Goal: Task Accomplishment & Management: Use online tool/utility

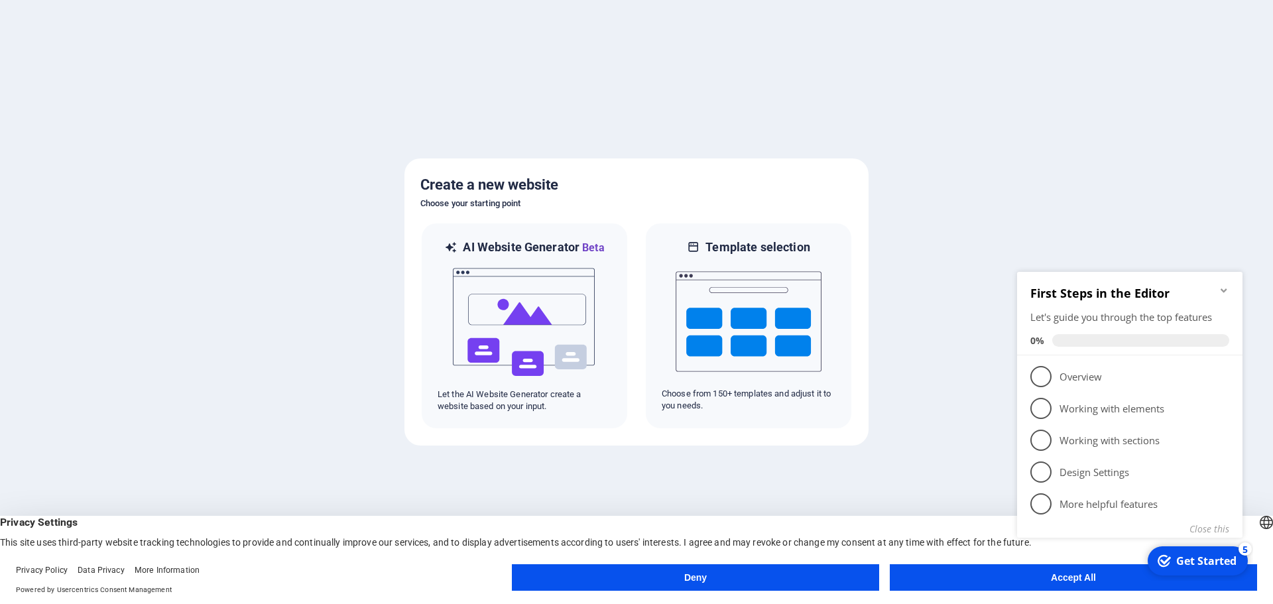
click div "checkmark Get Started 5 First Steps in the Editor Let's guide you through the t…"
click at [1005, 213] on div at bounding box center [636, 302] width 1273 height 604
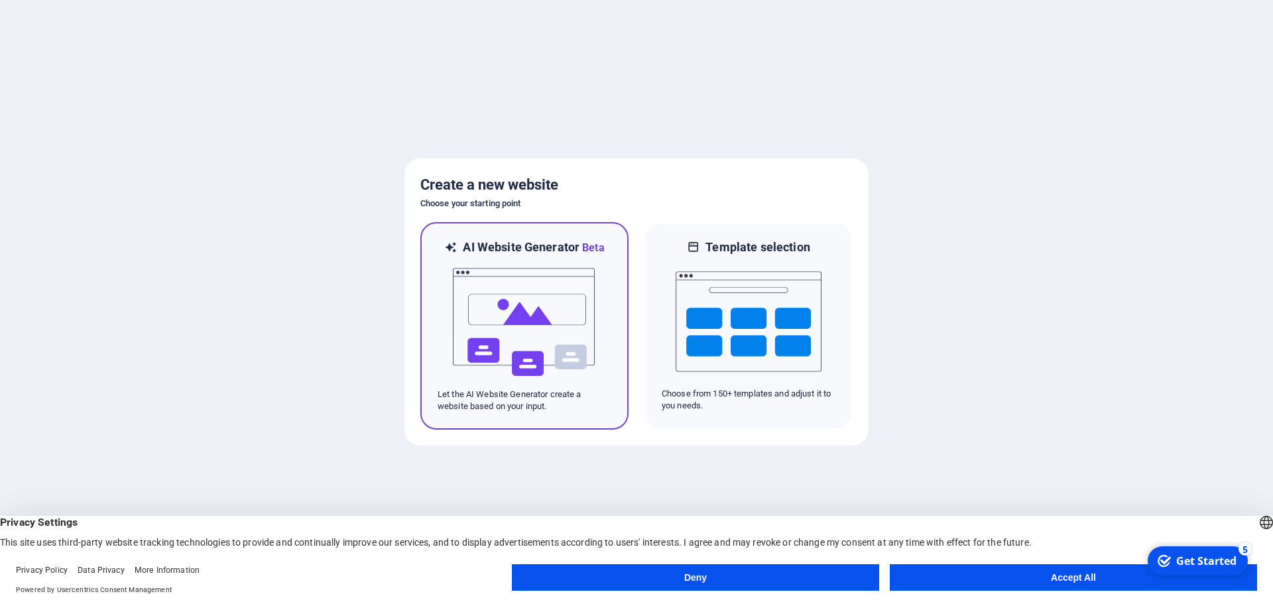
click at [551, 345] on img at bounding box center [524, 322] width 146 height 133
click at [1086, 580] on button "Accept All" at bounding box center [1073, 577] width 367 height 27
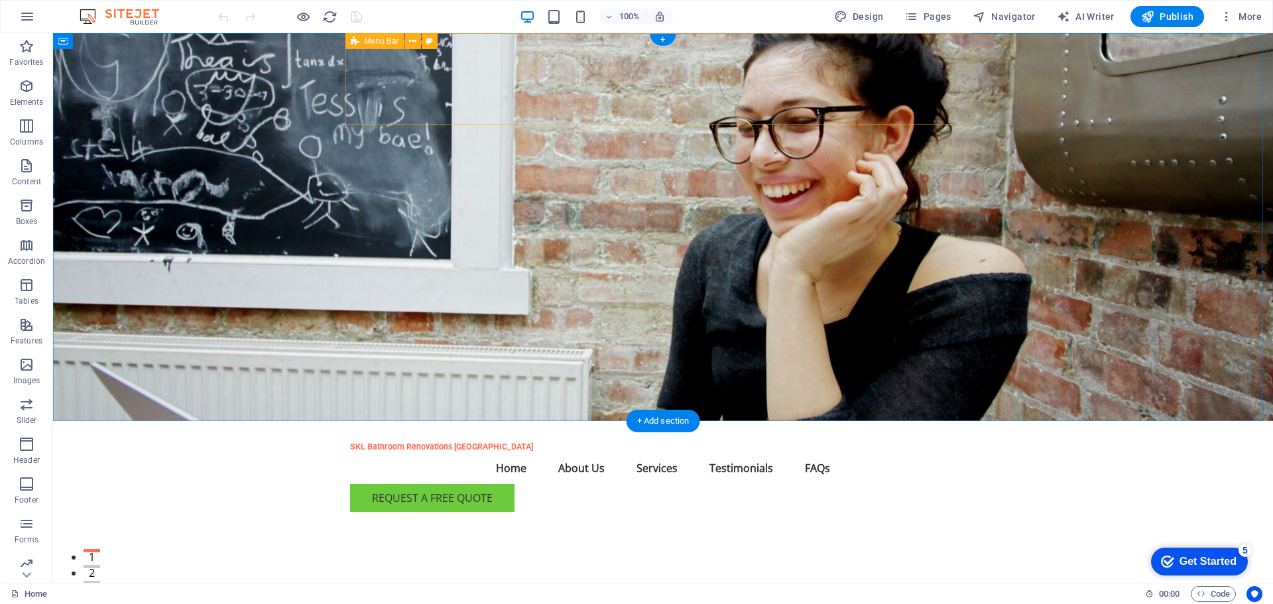
click at [937, 421] on div "SKL Bathroom Renovations Melbourne Menu Home About Us Services Testimonials FAQ…" at bounding box center [663, 471] width 626 height 101
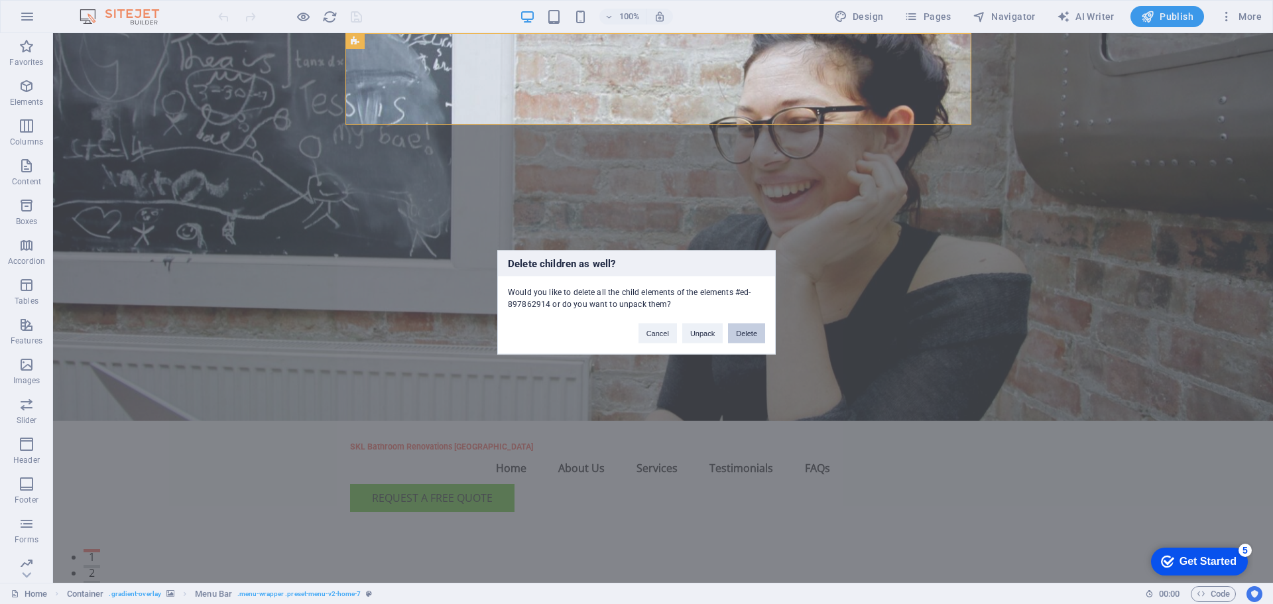
drag, startPoint x: 752, startPoint y: 333, endPoint x: 699, endPoint y: 302, distance: 61.5
click at [752, 333] on button "Delete" at bounding box center [746, 333] width 37 height 20
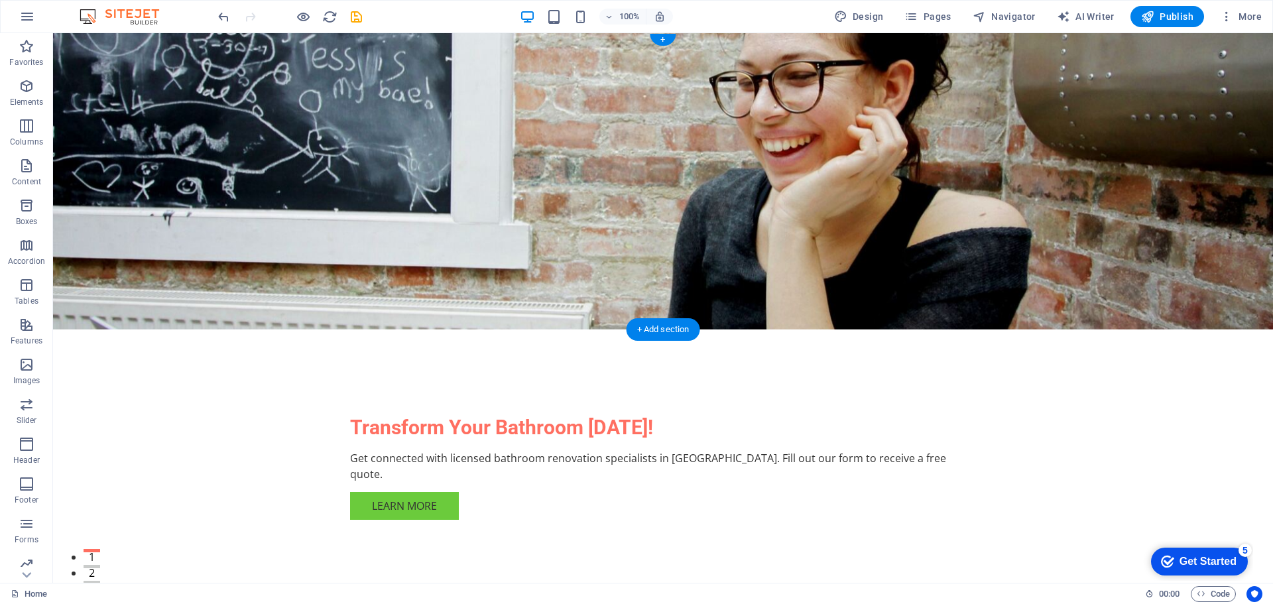
click at [1039, 136] on figure at bounding box center [663, 181] width 1220 height 296
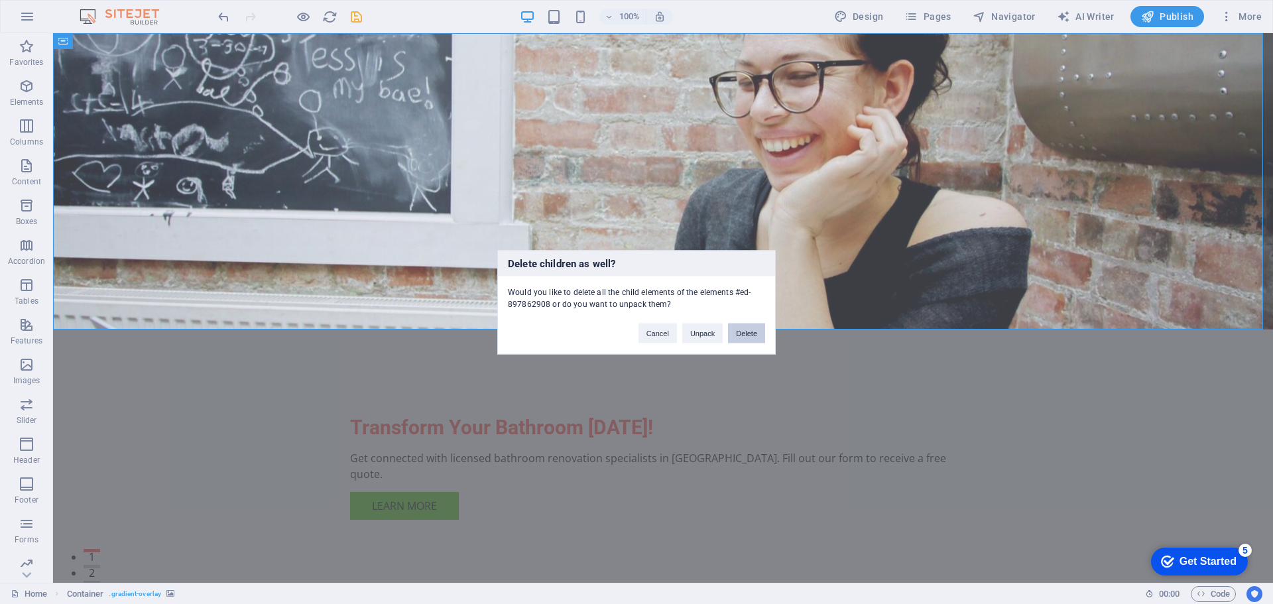
click at [750, 331] on button "Delete" at bounding box center [746, 333] width 37 height 20
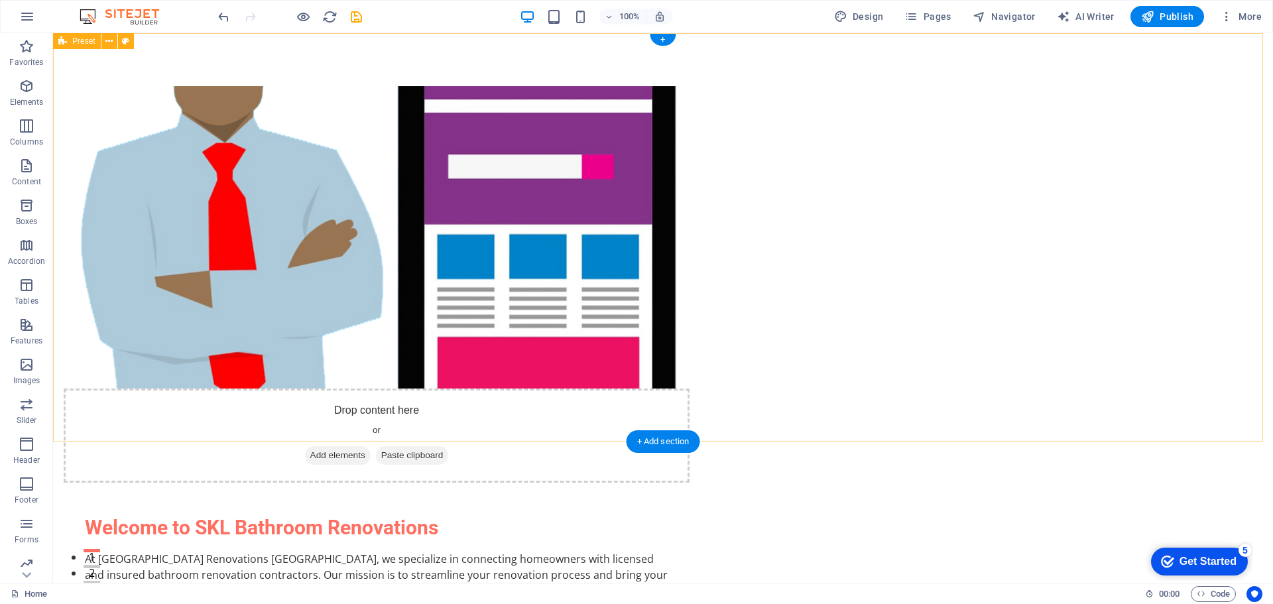
click at [1019, 270] on div "Drop content here or Add elements Paste clipboard Welcome to SKL Bathroom Renov…" at bounding box center [663, 388] width 1220 height 710
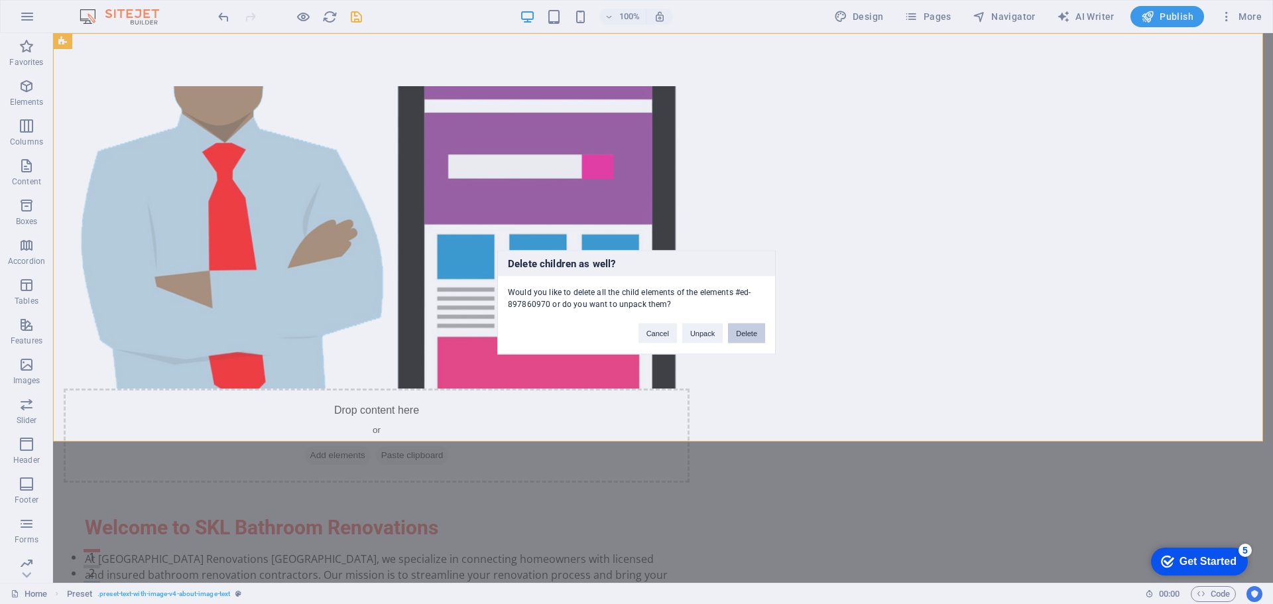
click at [753, 325] on button "Delete" at bounding box center [746, 333] width 37 height 20
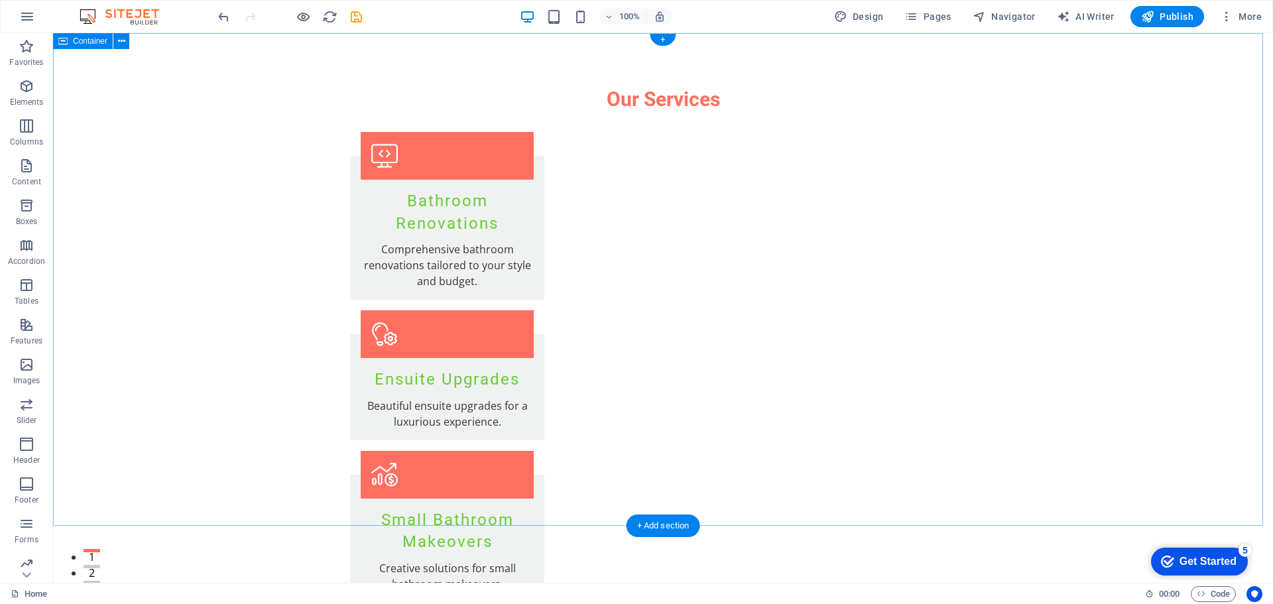
click at [1038, 300] on div "Our Services Bathroom Renovations Comprehensive bathroom renovations tailored t…" at bounding box center [663, 585] width 1220 height 1104
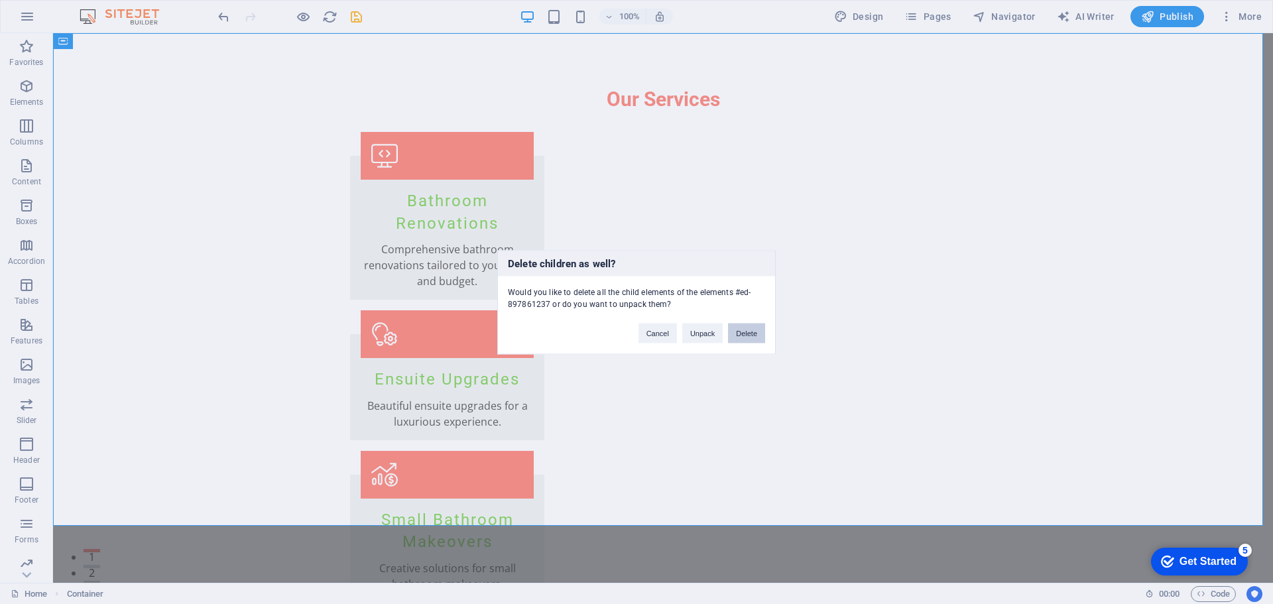
click at [759, 337] on button "Delete" at bounding box center [746, 333] width 37 height 20
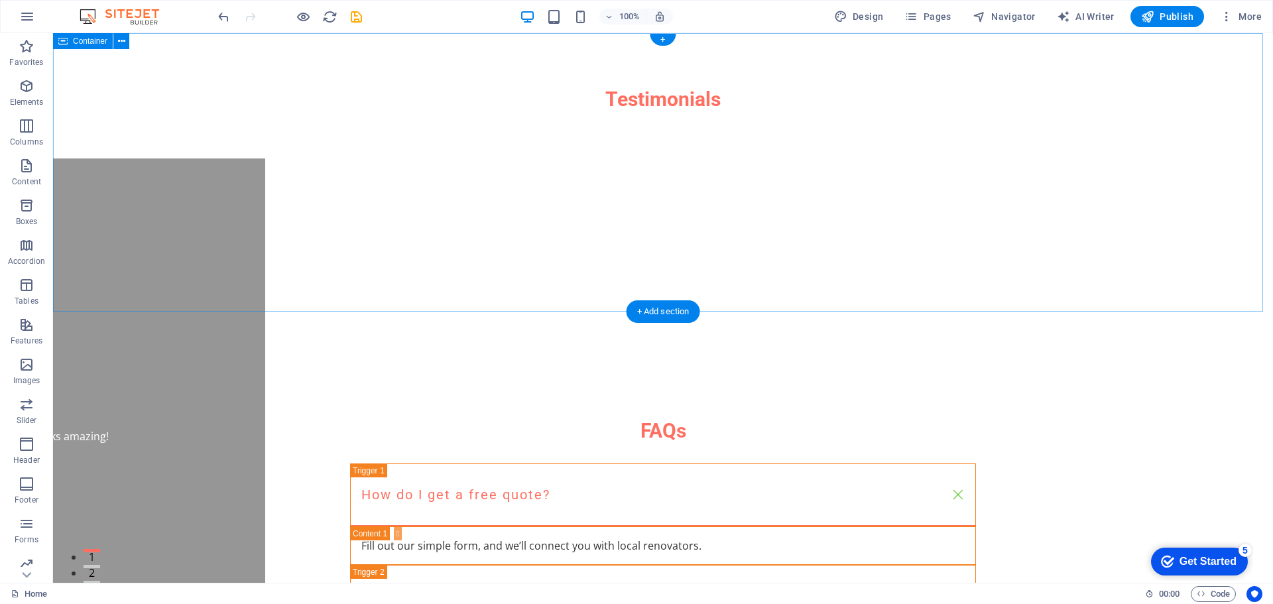
click at [1008, 279] on div "Testimonials Fast, reliable, and very professional. Couldn't be happier! What O…" at bounding box center [663, 198] width 1220 height 331
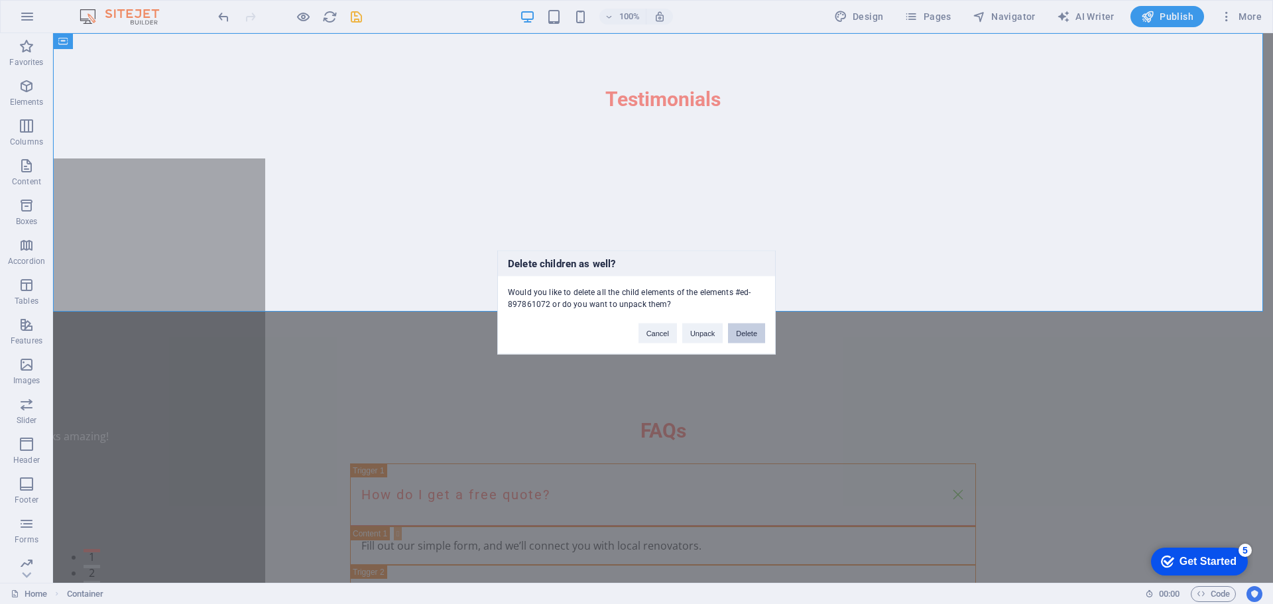
click at [747, 335] on button "Delete" at bounding box center [746, 333] width 37 height 20
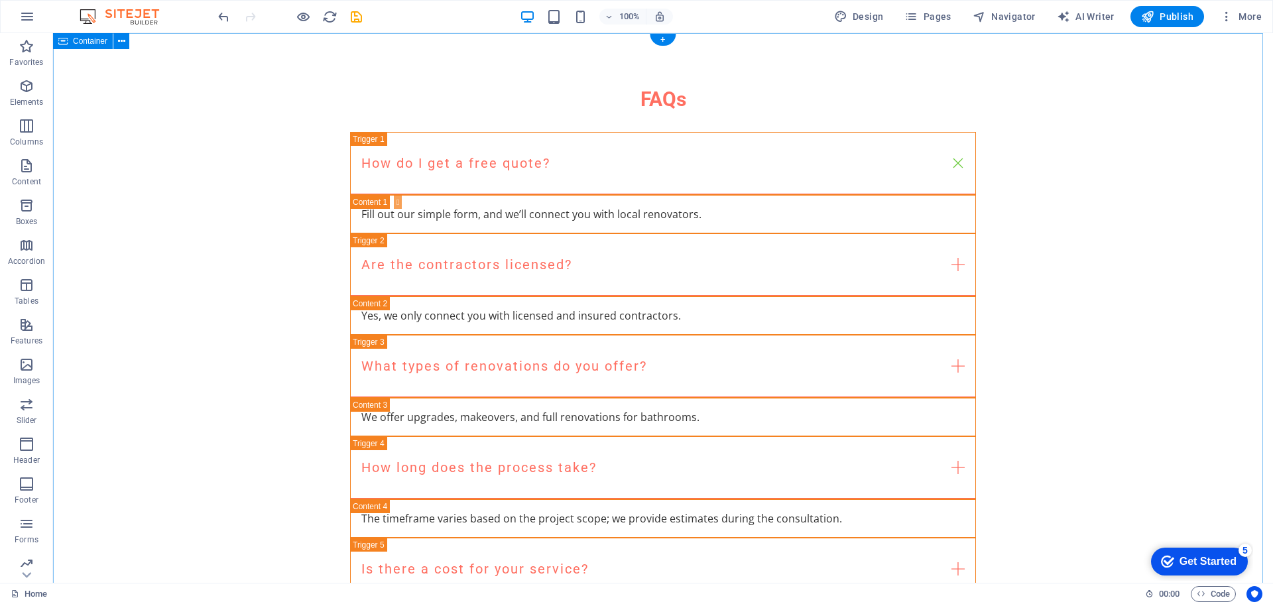
click at [1089, 261] on div "FAQs How do I get a free quote? Fill out our simple form, and we’ll connect you…" at bounding box center [663, 413] width 1220 height 760
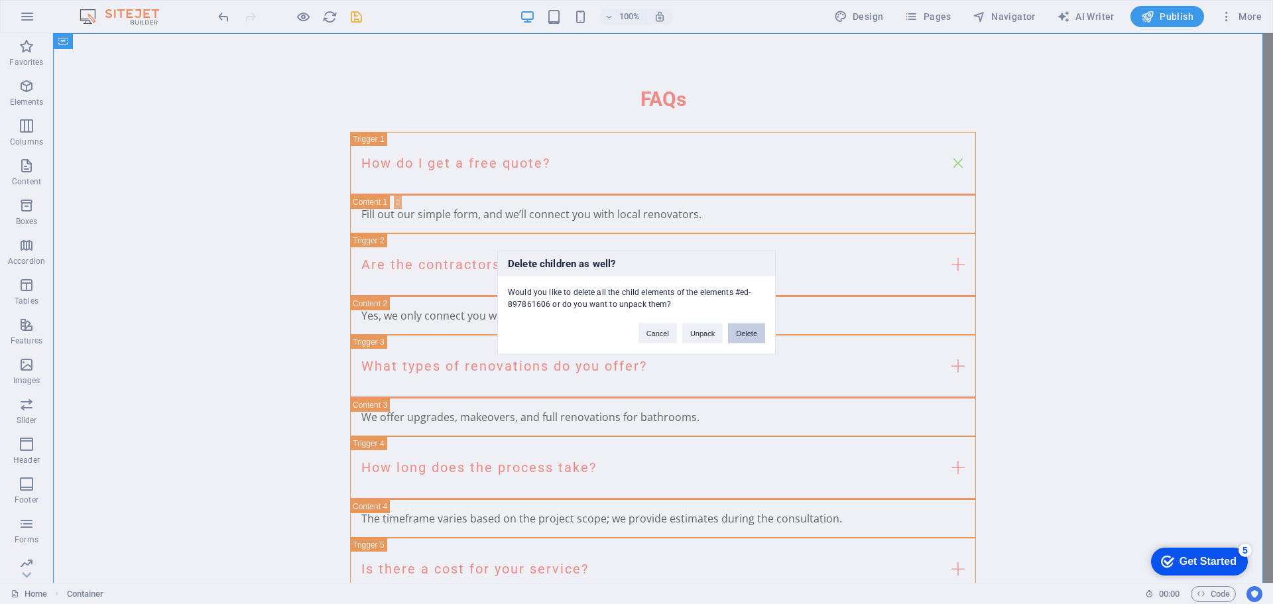
click at [748, 337] on button "Delete" at bounding box center [746, 333] width 37 height 20
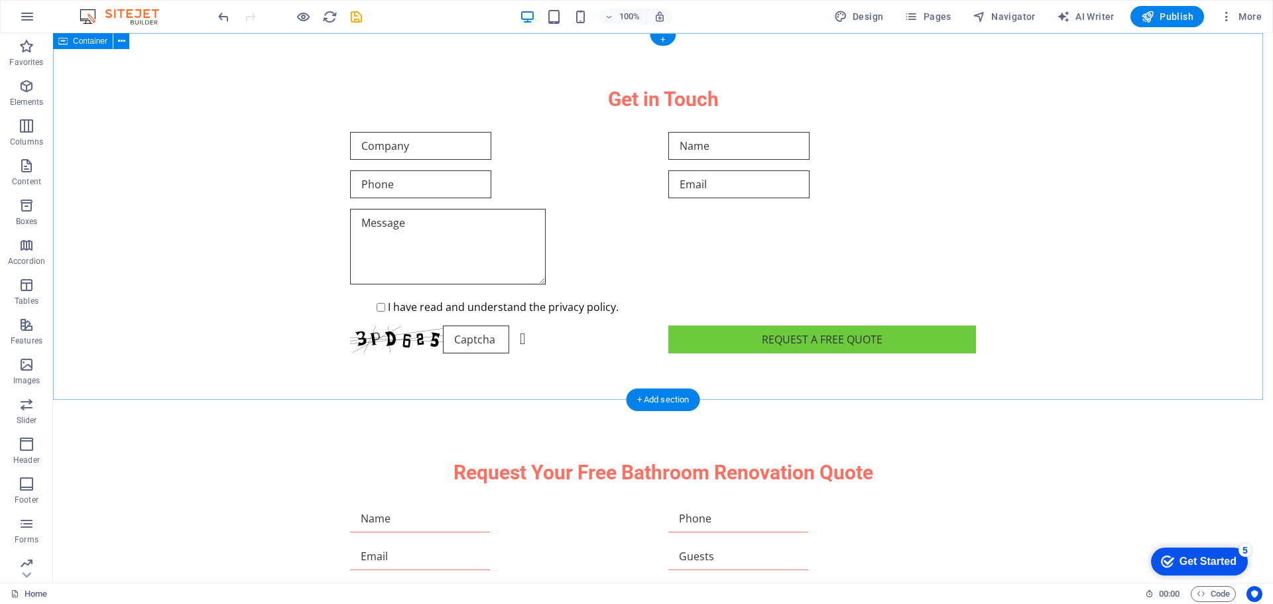
click at [1041, 295] on div "Get in Touch I have read and understand the privacy policy. Unreadable? Load ne…" at bounding box center [663, 219] width 1220 height 373
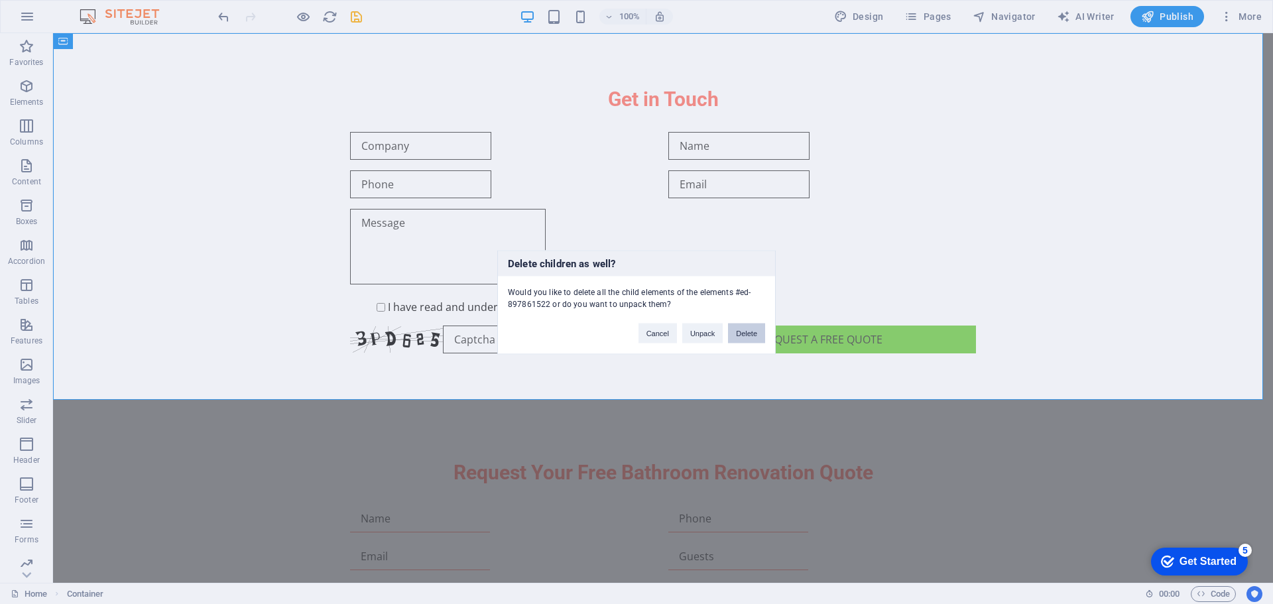
click at [740, 333] on button "Delete" at bounding box center [746, 333] width 37 height 20
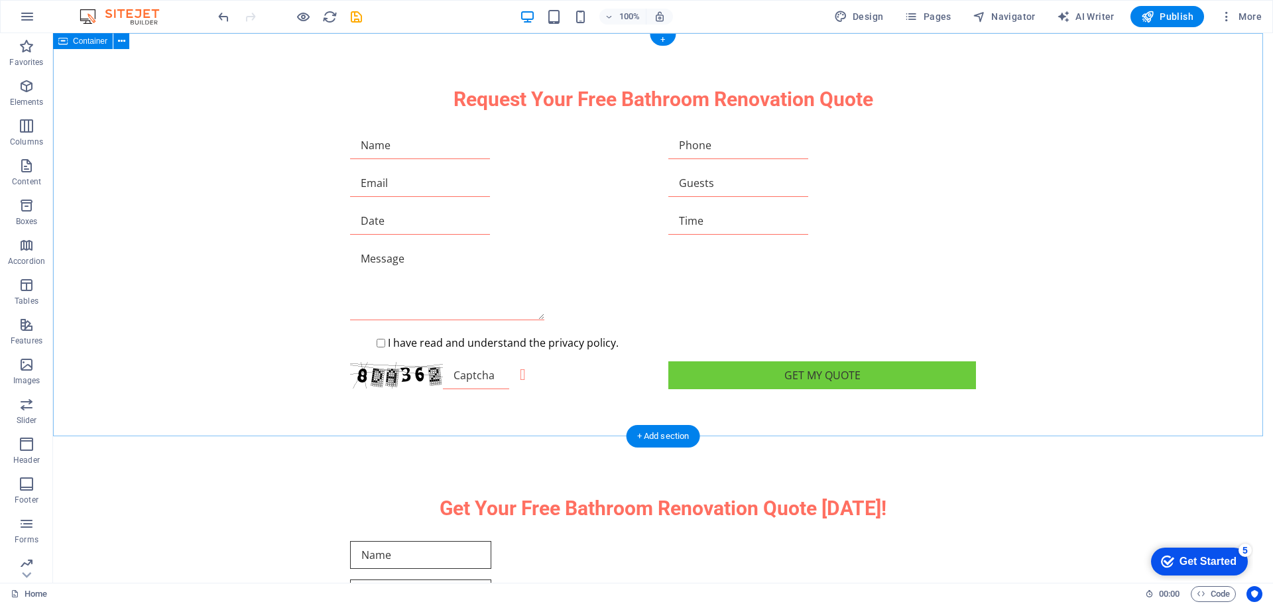
click at [1021, 331] on div "Request Your Free Bathroom Renovation Quote I have read and understand the priv…" at bounding box center [663, 237] width 1220 height 409
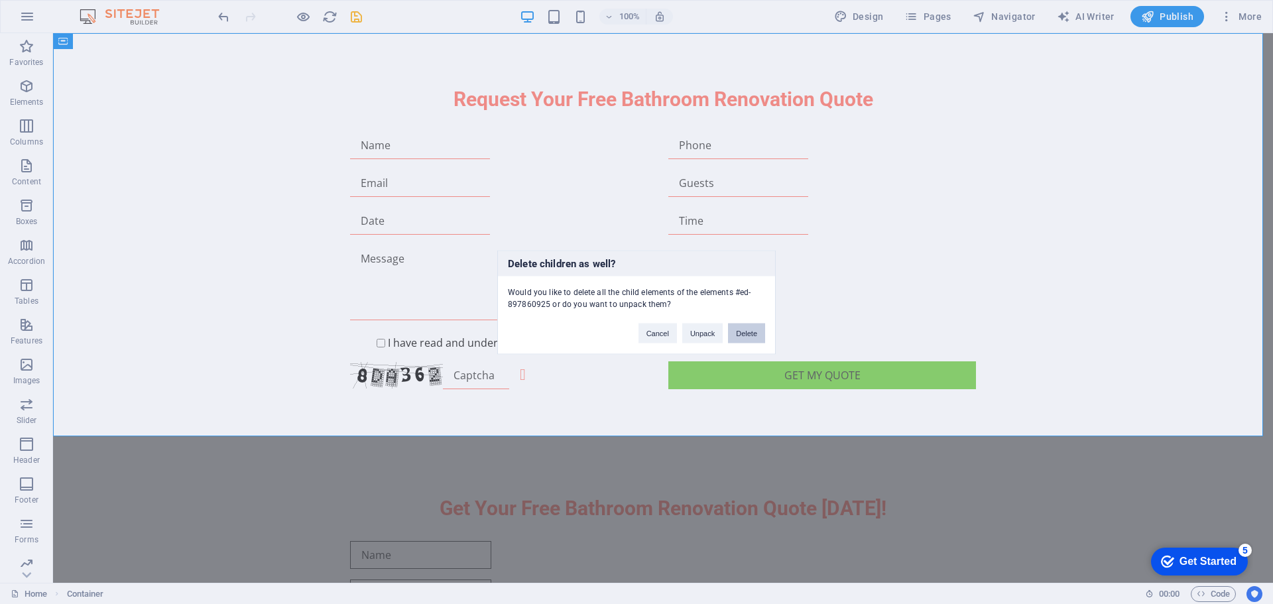
click at [756, 331] on button "Delete" at bounding box center [746, 333] width 37 height 20
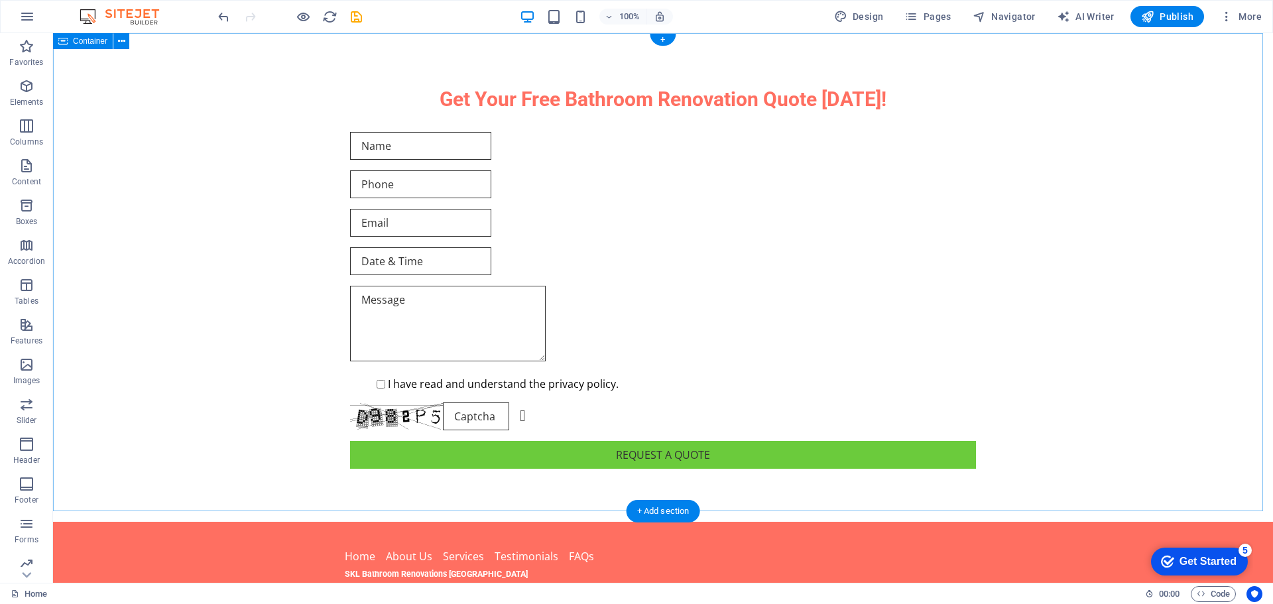
click at [1036, 337] on div "Get Your Free Bathroom Renovation Quote [DATE]! I have read and understand the …" at bounding box center [663, 277] width 1220 height 489
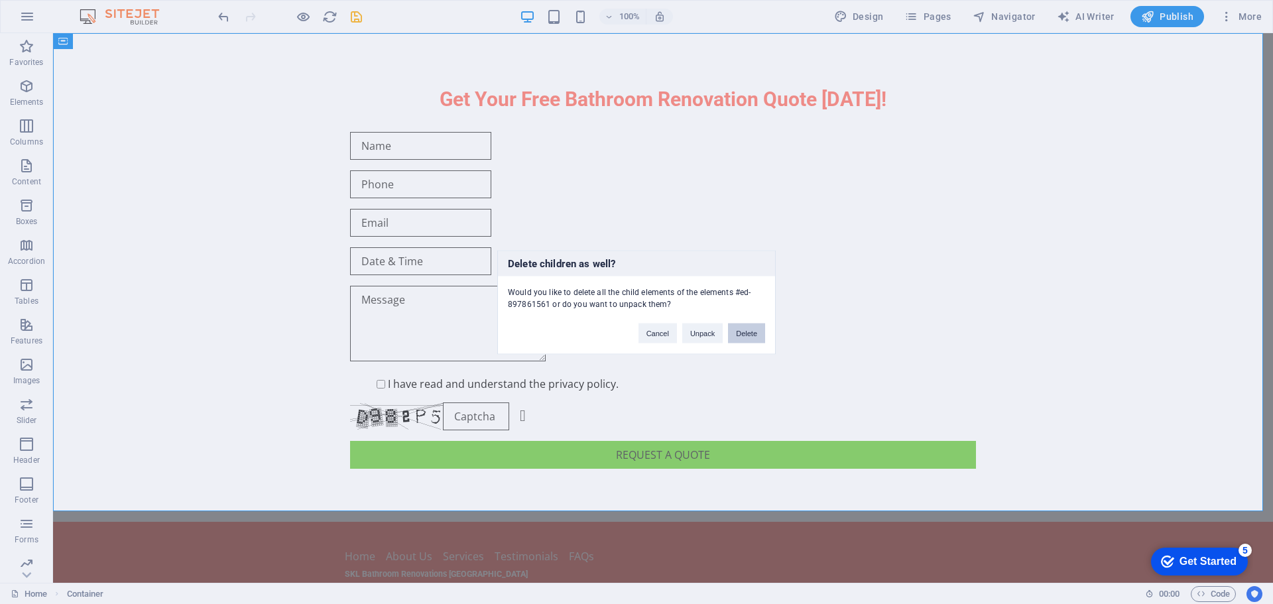
click at [758, 337] on button "Delete" at bounding box center [746, 333] width 37 height 20
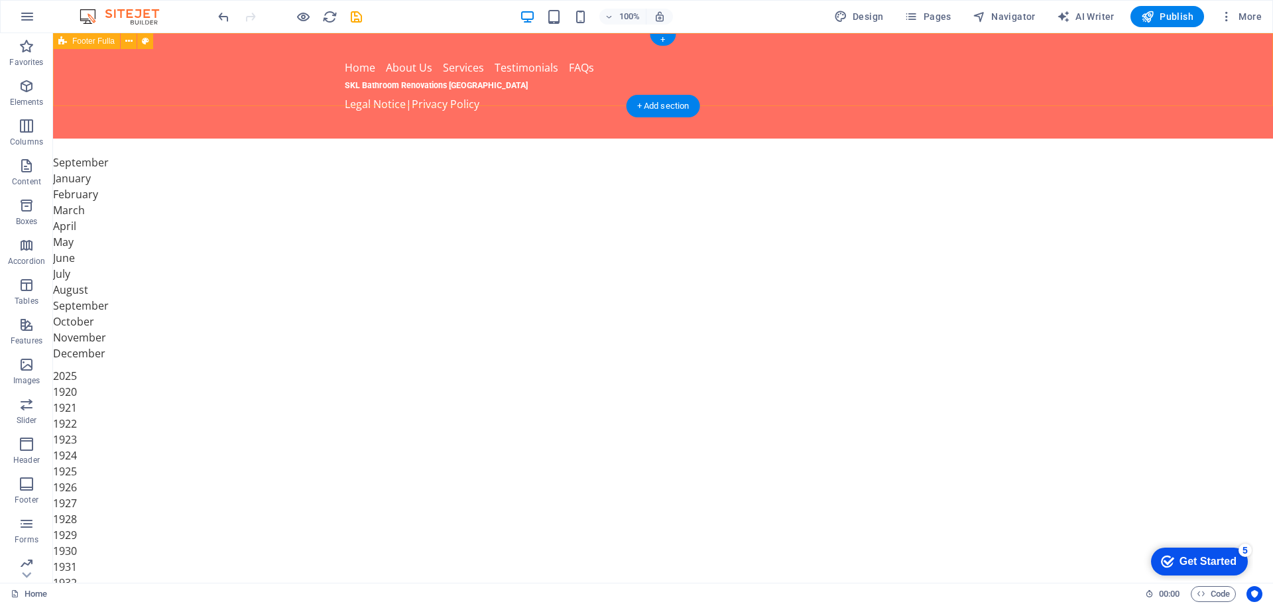
click at [1001, 72] on div "Home About Us Services Testimonials FAQs SKL Bathroom Renovations [GEOGRAPHIC_D…" at bounding box center [663, 85] width 1220 height 105
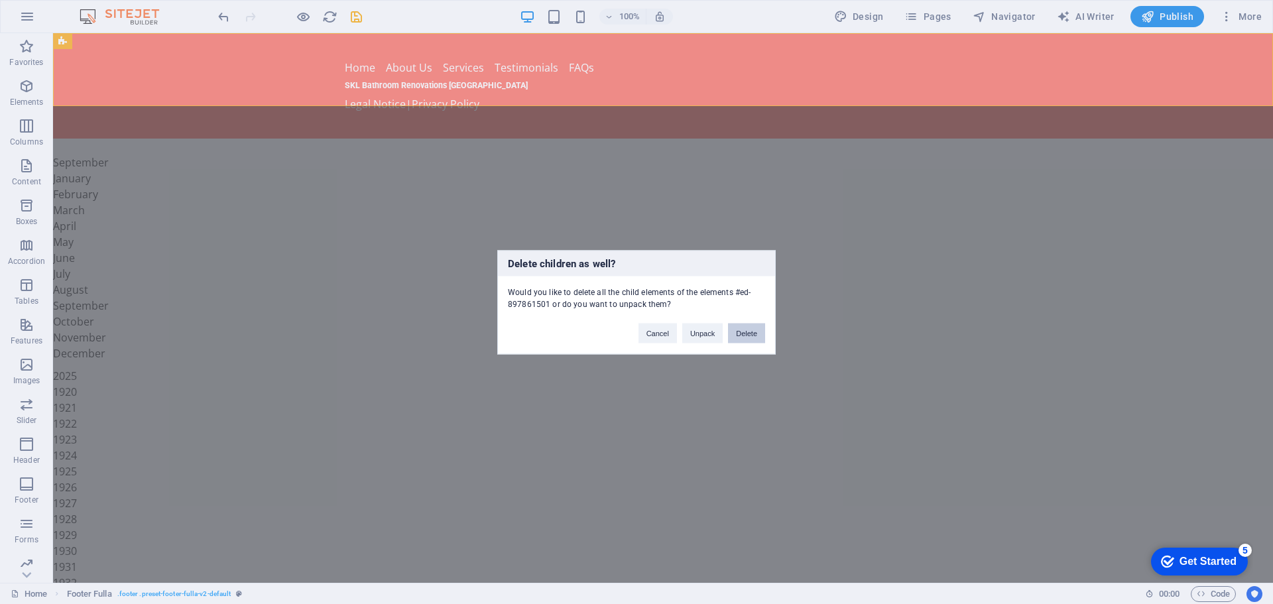
click at [758, 336] on button "Delete" at bounding box center [746, 333] width 37 height 20
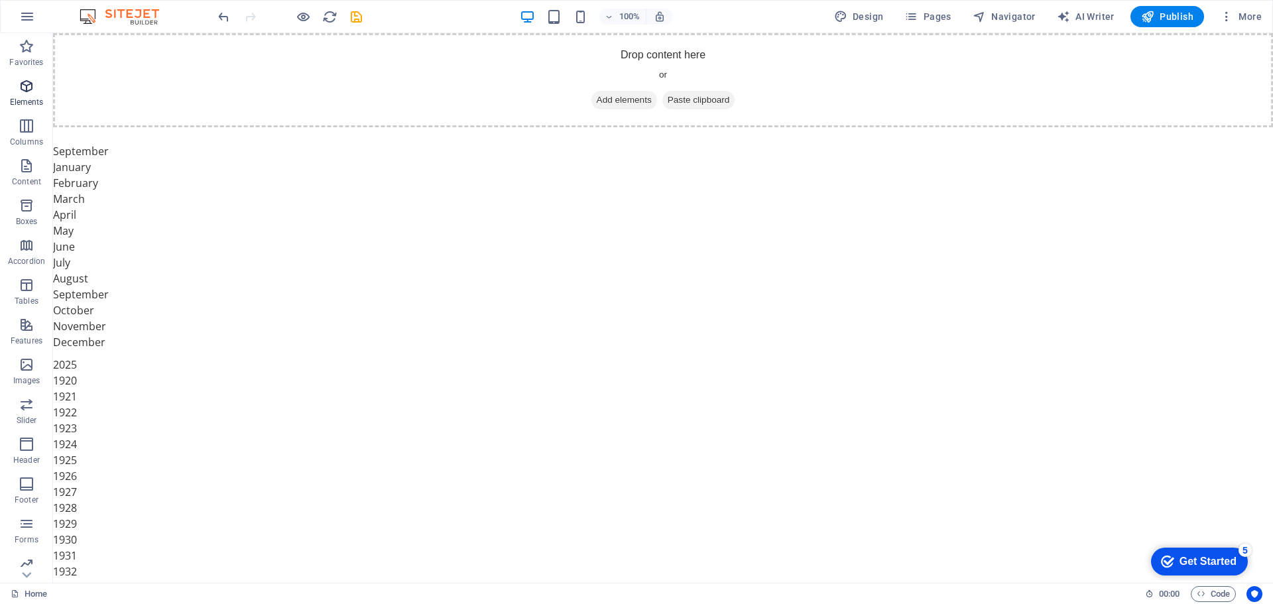
click at [21, 93] on icon "button" at bounding box center [27, 86] width 16 height 16
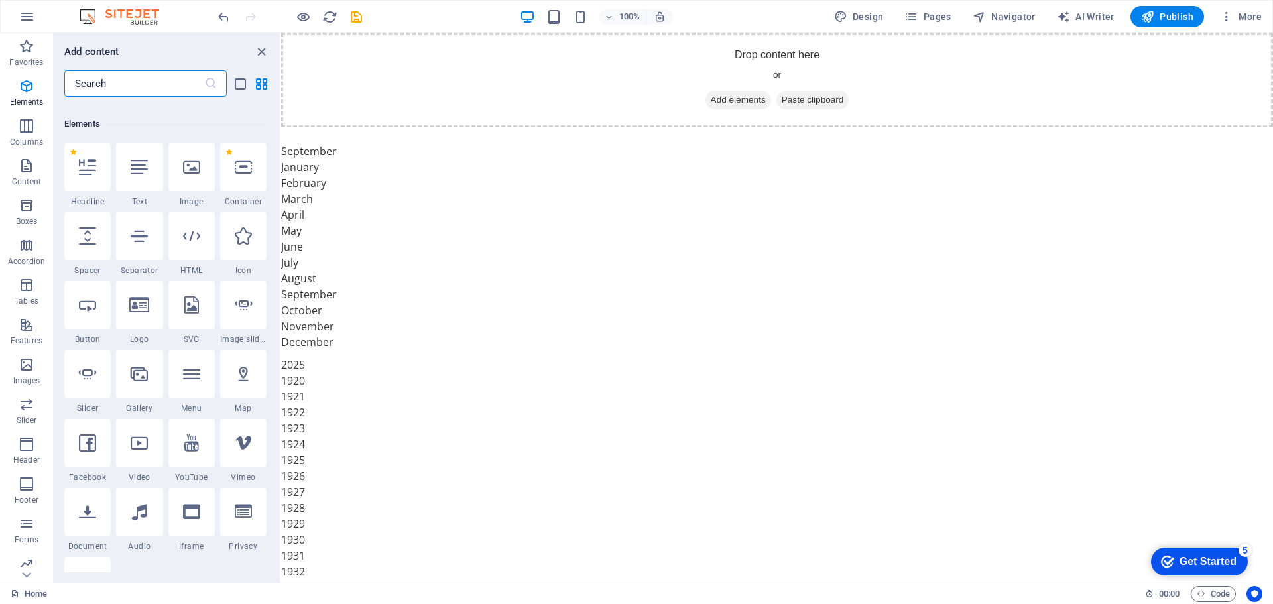
scroll to position [141, 0]
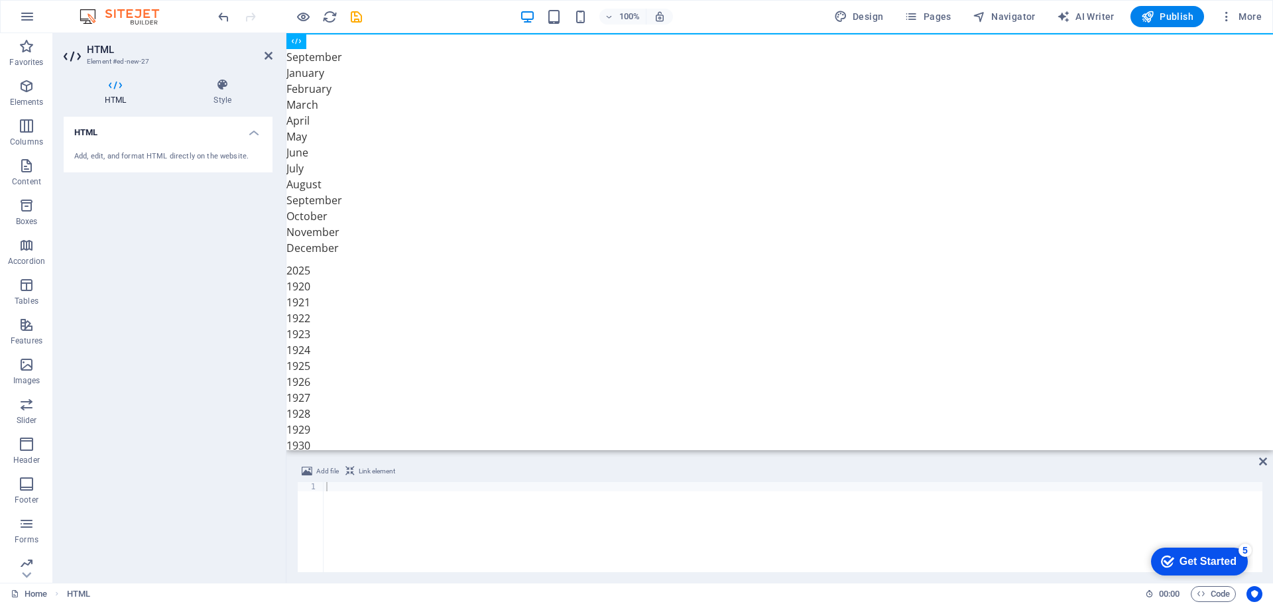
click at [95, 158] on div "Add, edit, and format HTML directly on the website." at bounding box center [168, 156] width 188 height 11
drag, startPoint x: 52, startPoint y: 30, endPoint x: 153, endPoint y: 141, distance: 150.2
click at [153, 141] on div "Add, edit, and format HTML directly on the website." at bounding box center [168, 157] width 209 height 32
click at [154, 149] on div "Add, edit, and format HTML directly on the website." at bounding box center [168, 157] width 209 height 32
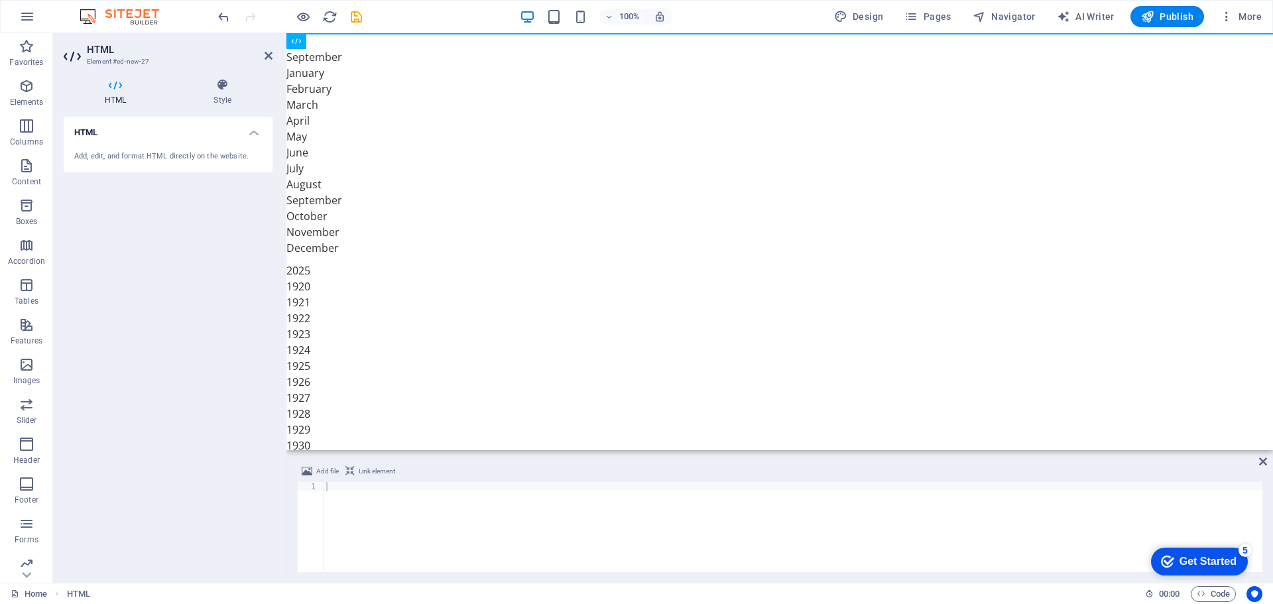
click at [154, 149] on div "Add, edit, and format HTML directly on the website." at bounding box center [168, 157] width 209 height 32
click at [156, 155] on div "Add, edit, and format HTML directly on the website." at bounding box center [168, 156] width 188 height 11
click at [252, 132] on h4 "HTML" at bounding box center [168, 129] width 209 height 24
click at [252, 132] on h4 "HTML" at bounding box center [168, 133] width 209 height 32
click at [152, 152] on div "Add, edit, and format HTML directly on the website." at bounding box center [168, 156] width 188 height 11
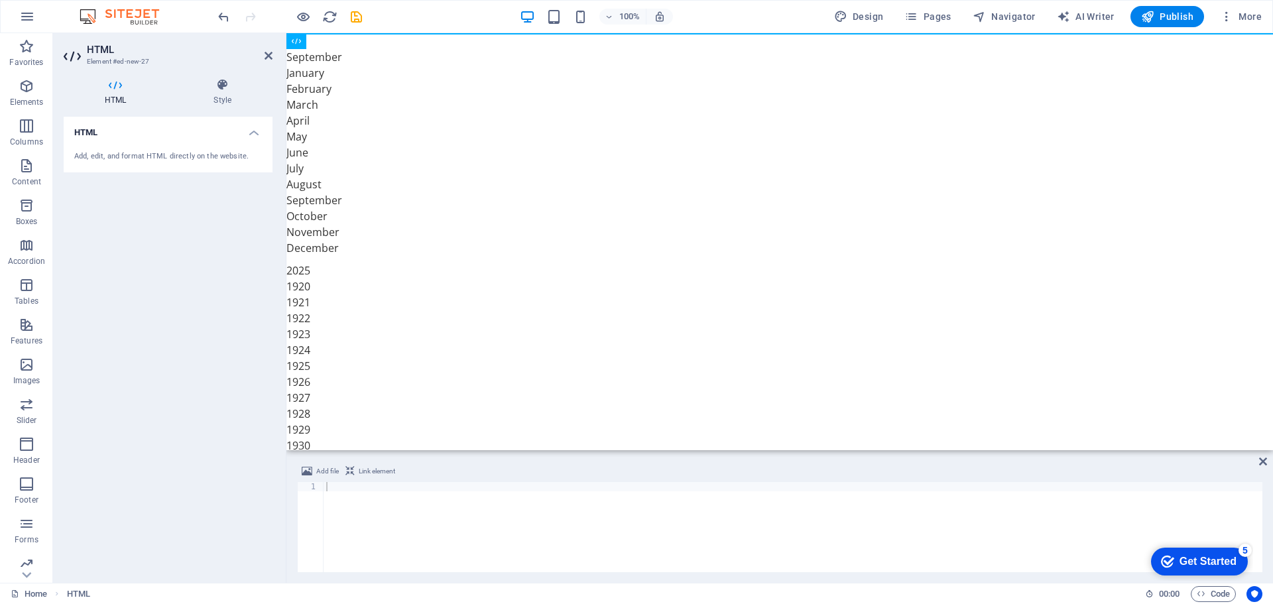
click at [345, 488] on div at bounding box center [792, 536] width 939 height 109
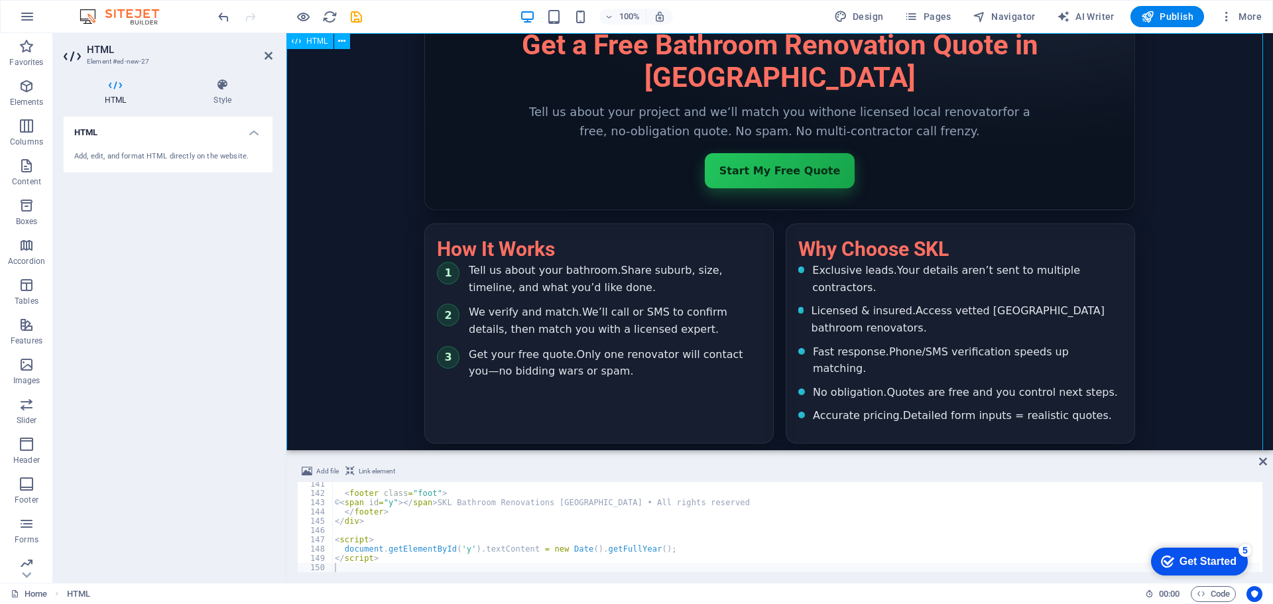
scroll to position [0, 0]
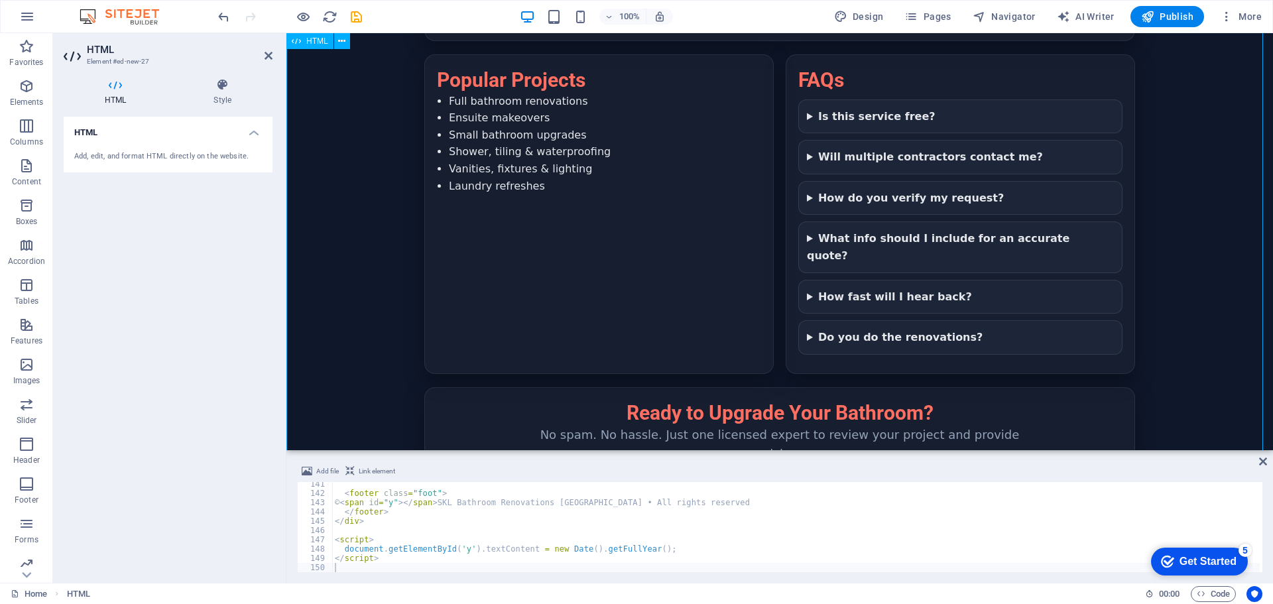
scroll to position [1582, 0]
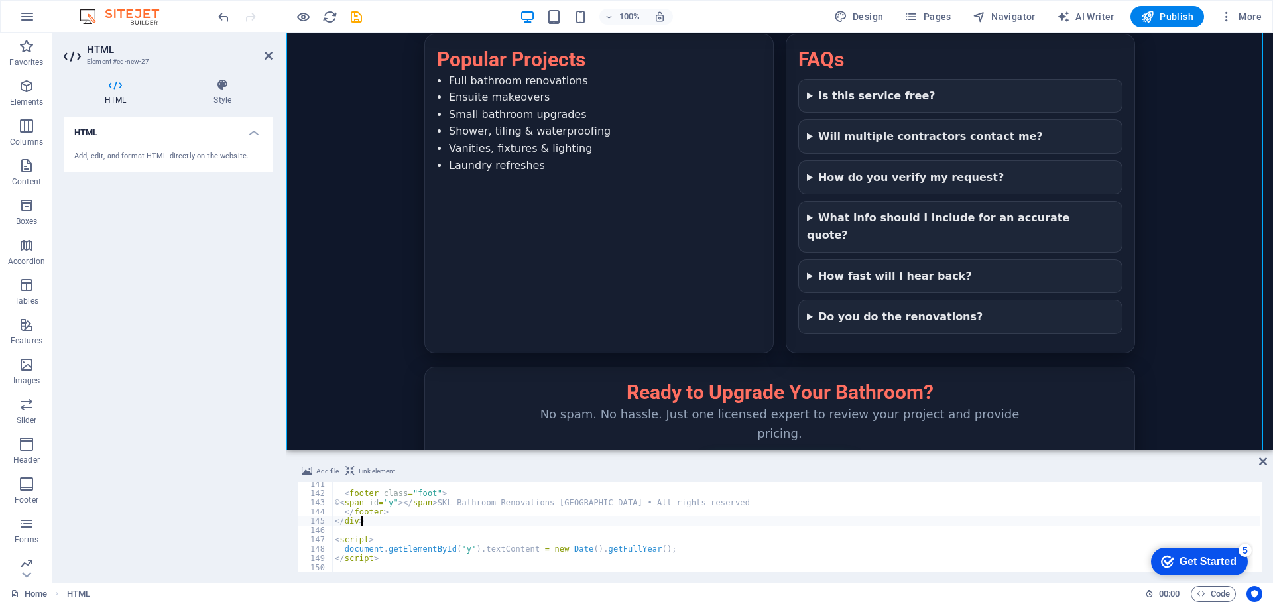
click at [498, 524] on div "< footer class = "foot" > © < span id = "y" > </ span > SKL Bathroom Renovation…" at bounding box center [795, 533] width 927 height 109
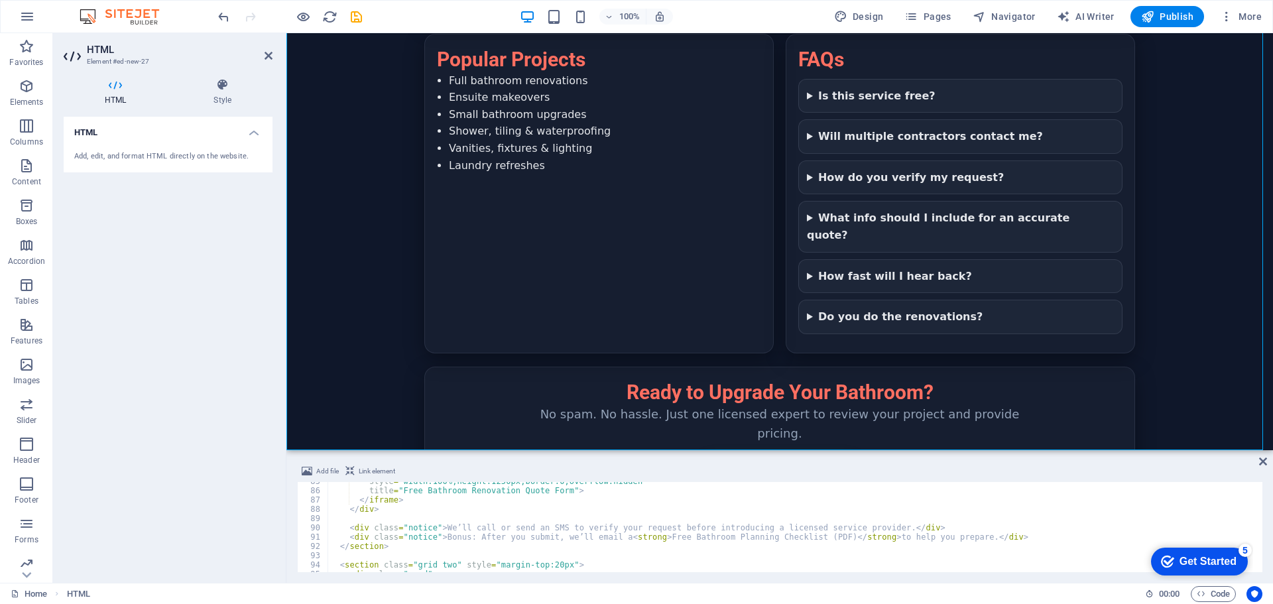
scroll to position [745, 0]
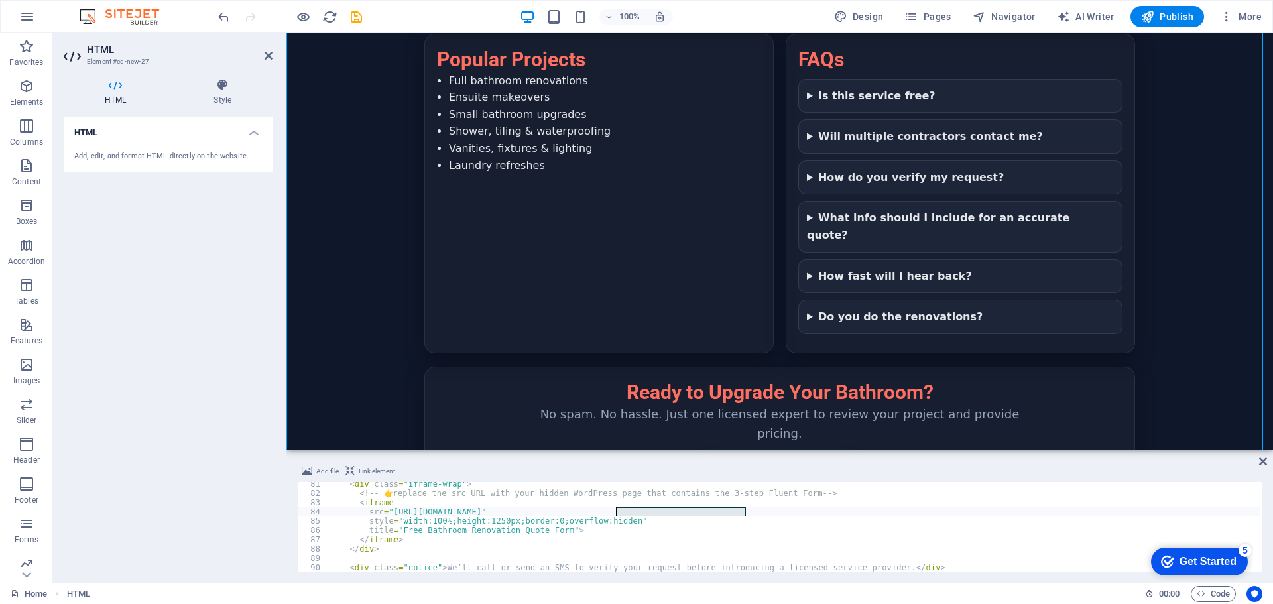
drag, startPoint x: 746, startPoint y: 514, endPoint x: 617, endPoint y: 510, distance: 128.6
click at [617, 510] on div "< div class = "iframe-wrap" > <!-- 👉 replace the src URL with your hidden WordP…" at bounding box center [793, 533] width 932 height 109
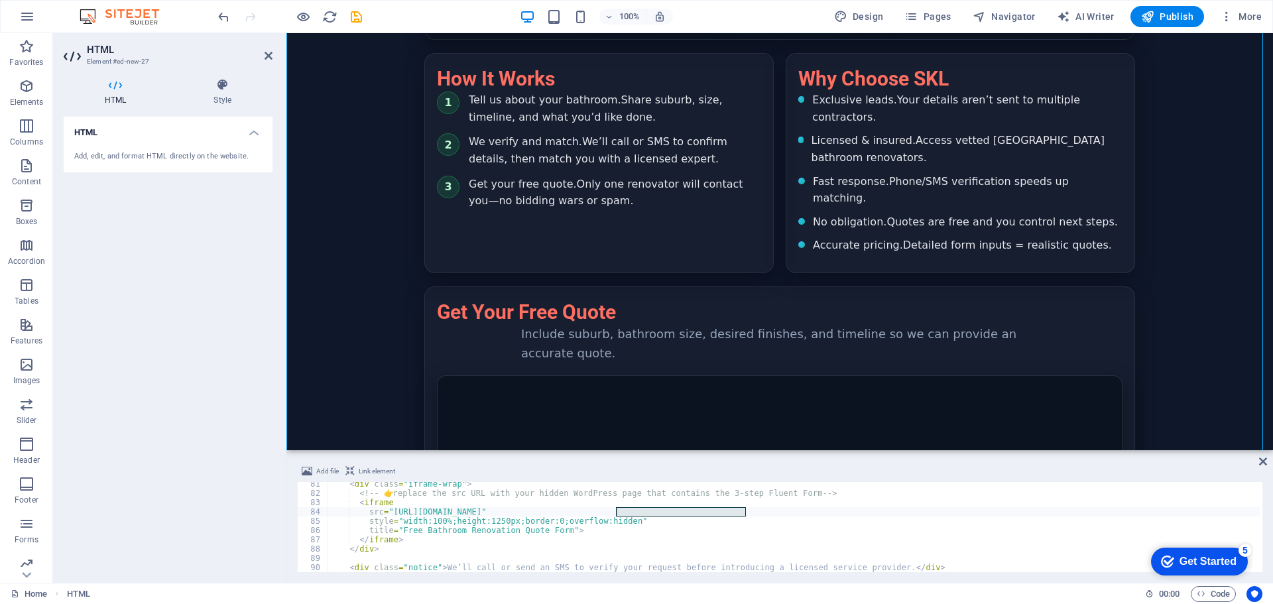
scroll to position [331, 0]
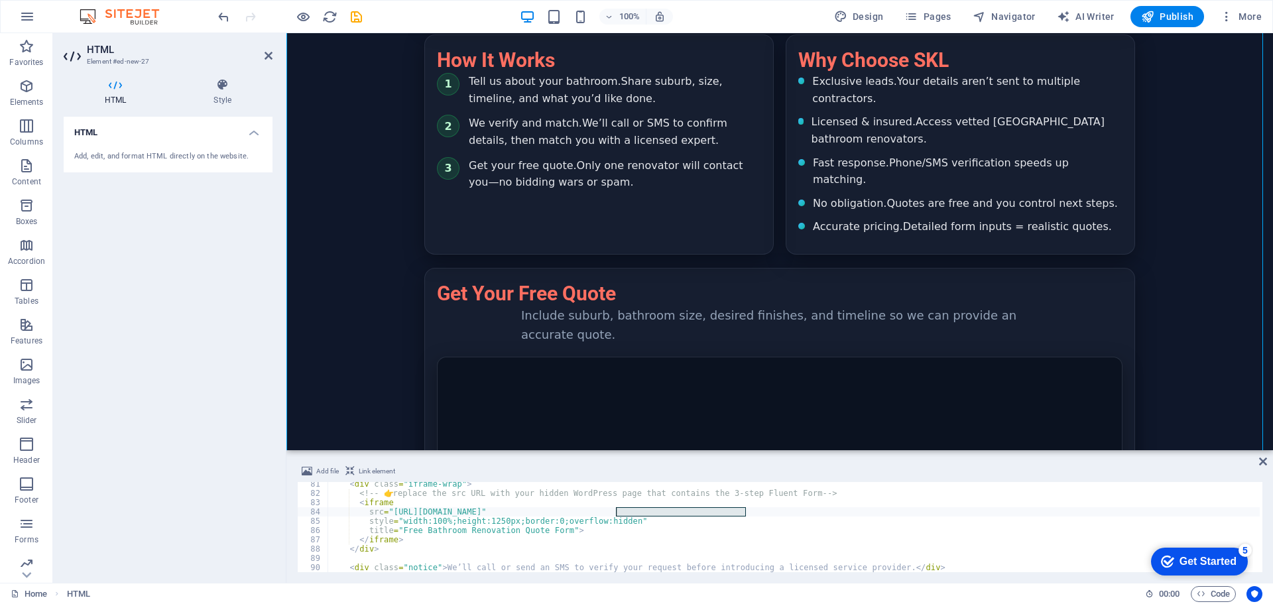
click at [491, 532] on div "< div class = "iframe-wrap" > <!-- 👉 replace the src URL with your hidden WordP…" at bounding box center [793, 533] width 932 height 109
type textarea "</script>"
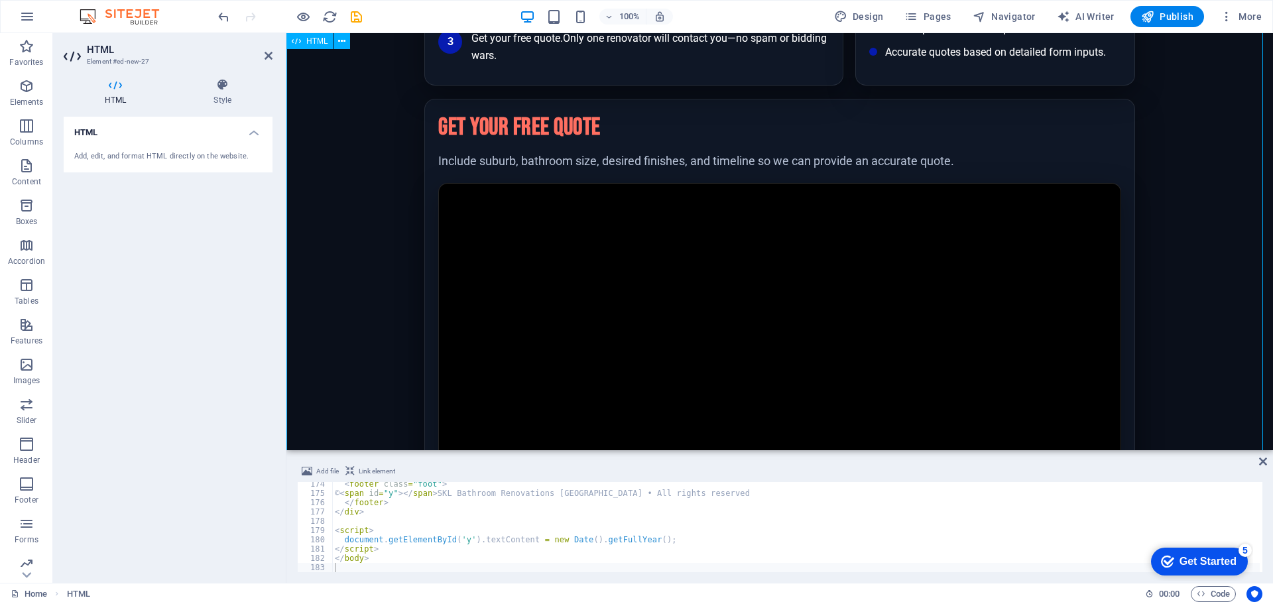
scroll to position [595, 0]
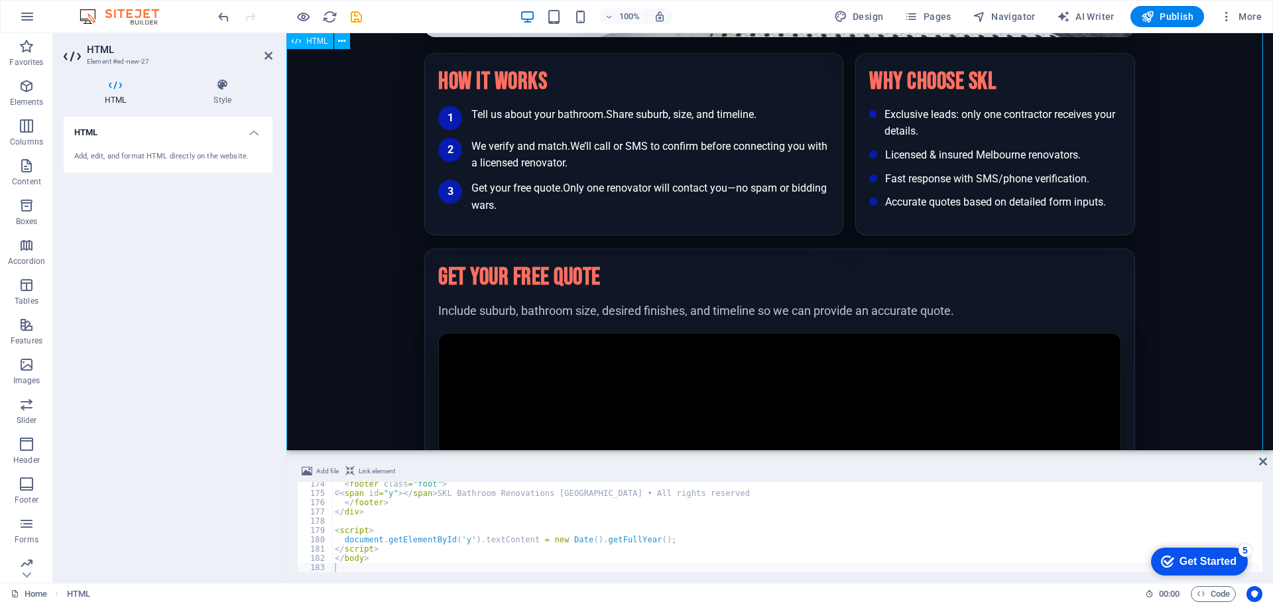
scroll to position [61, 0]
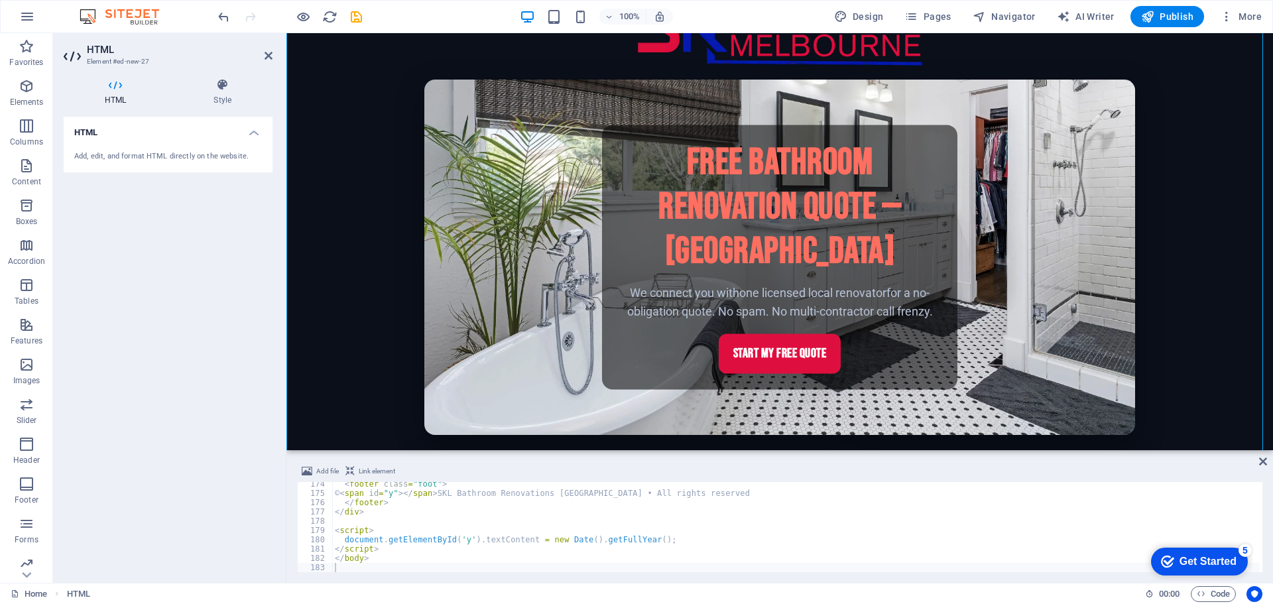
click at [398, 544] on div "< footer class = "foot" > © < span id = "y" > </ span > SKL Bathroom Renovation…" at bounding box center [864, 532] width 1064 height 106
type textarea "</body>"
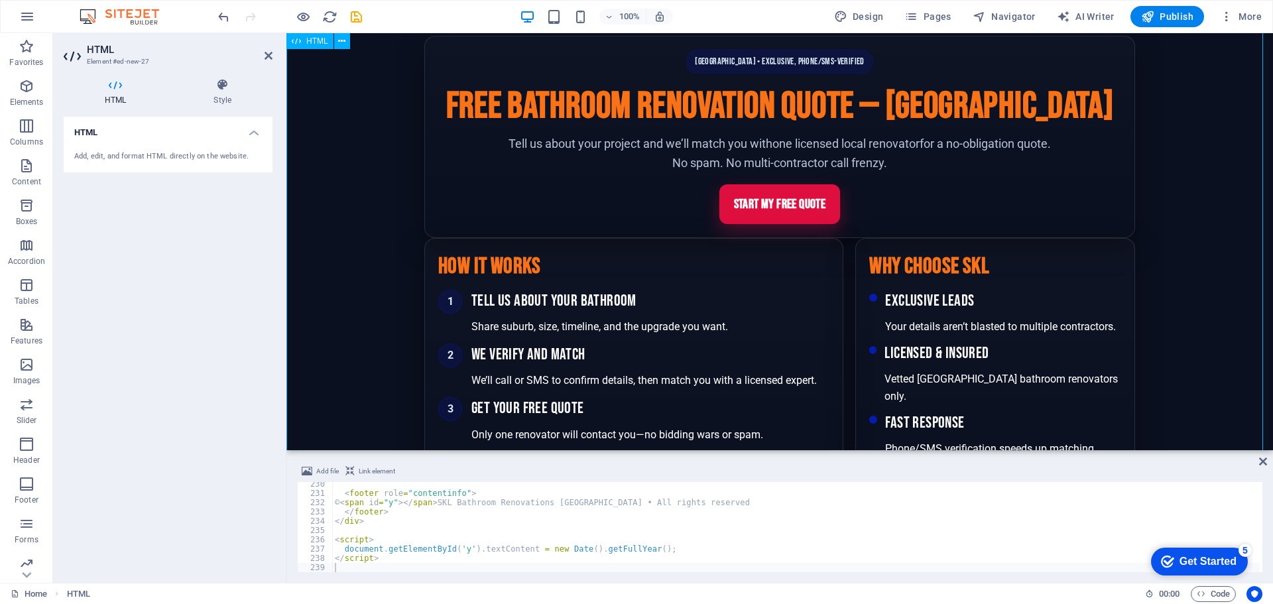
scroll to position [0, 0]
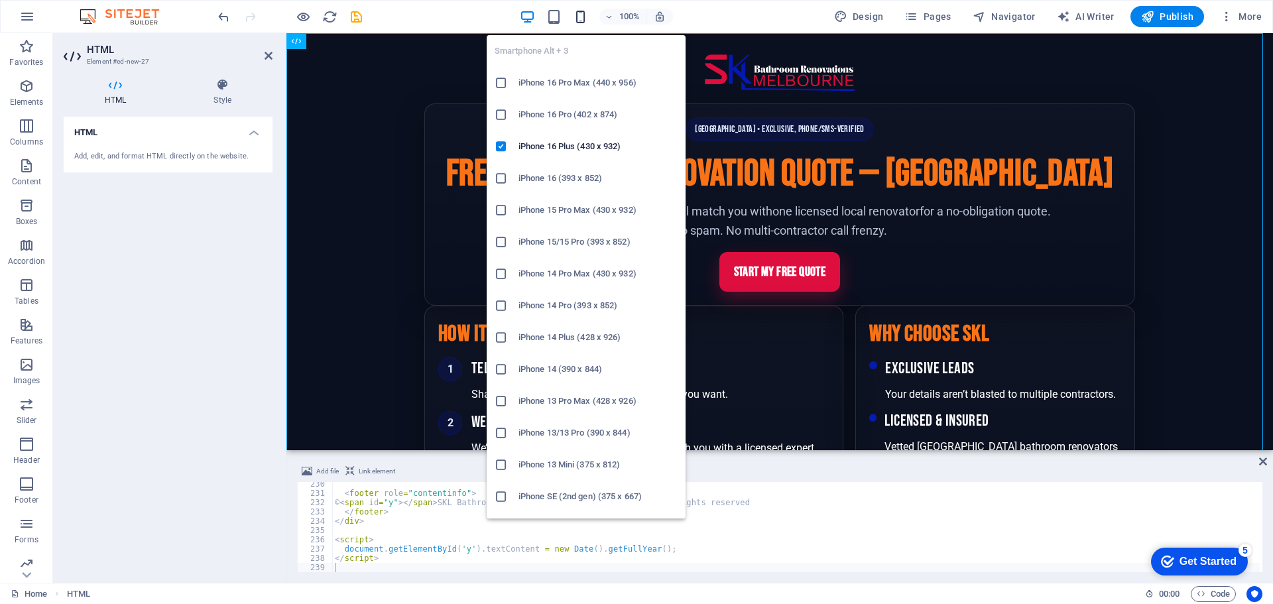
click at [576, 13] on icon "button" at bounding box center [580, 16] width 15 height 15
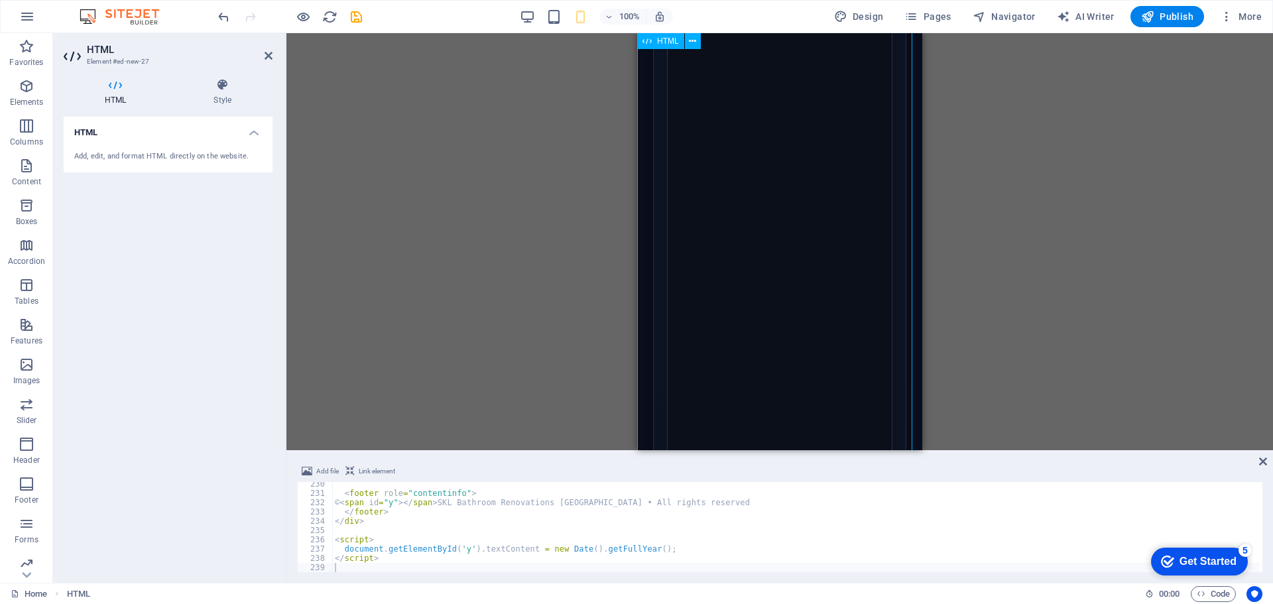
scroll to position [1061, 0]
click at [822, 207] on div "[GEOGRAPHIC_DATA] • Exclusive, Phone/SMS-Verified Free Bathroom Renovation Quot…" at bounding box center [779, 338] width 285 height 2730
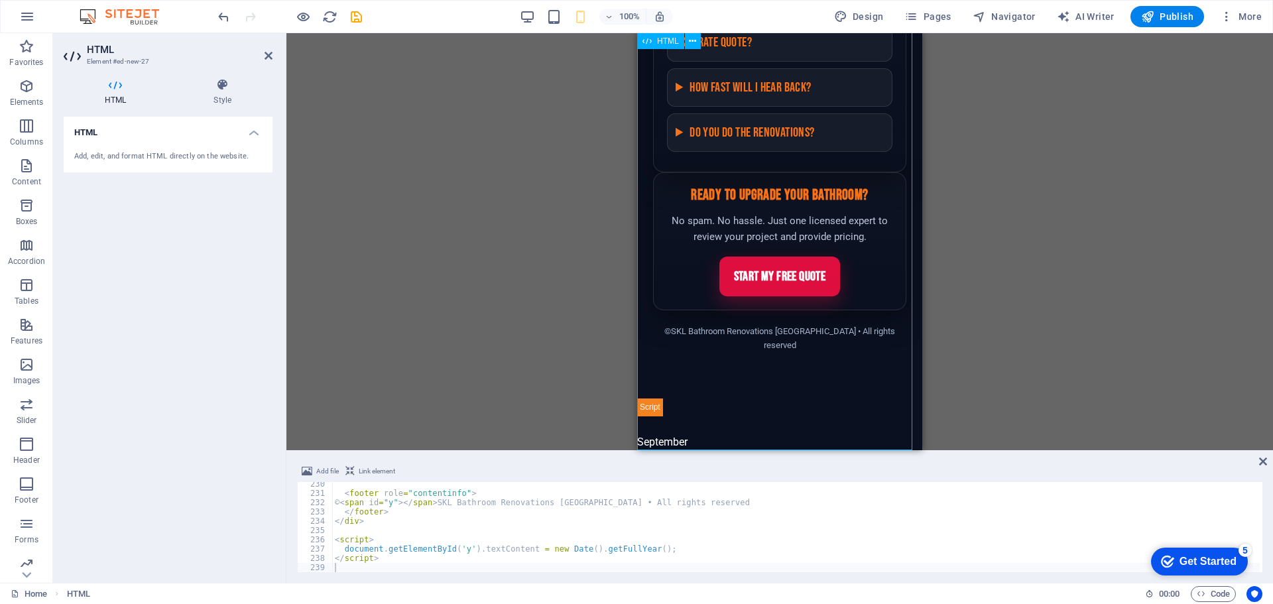
scroll to position [2350, 0]
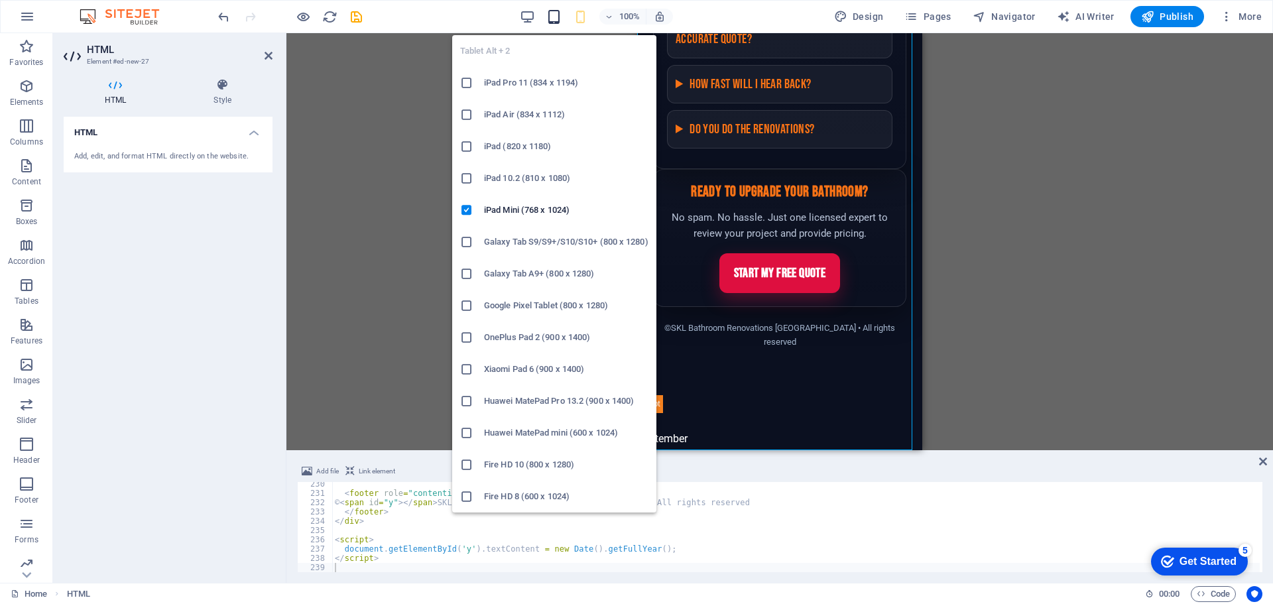
click at [558, 18] on icon "button" at bounding box center [553, 16] width 15 height 15
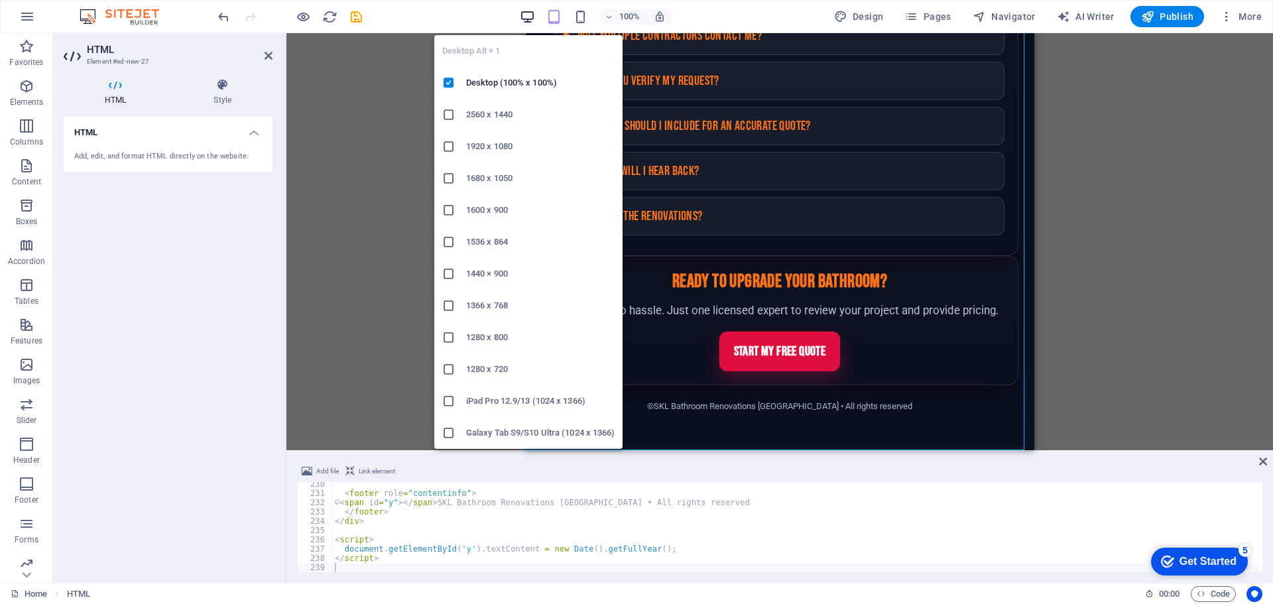
click at [526, 18] on icon "button" at bounding box center [527, 16] width 15 height 15
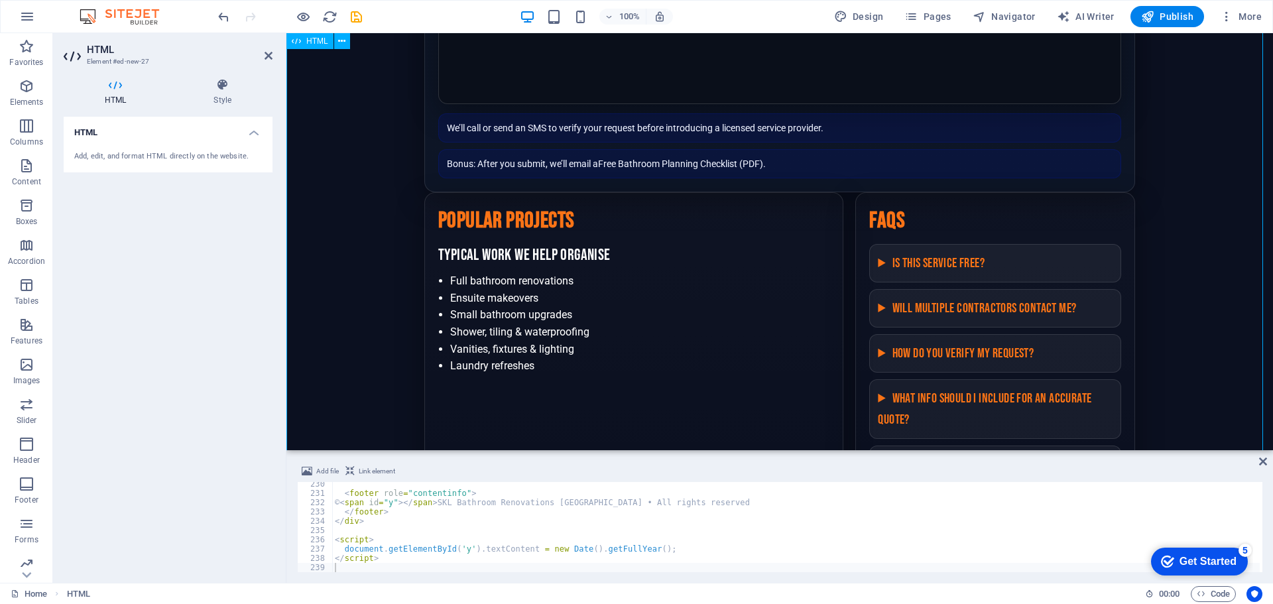
scroll to position [1442, 0]
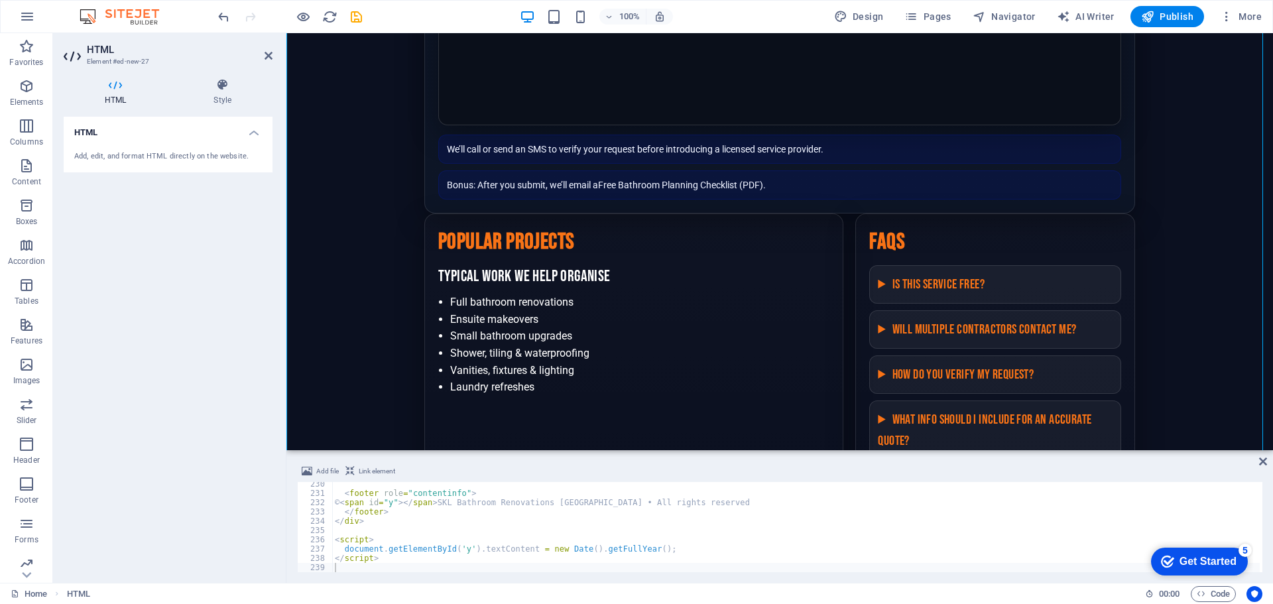
type textarea "<footer role="contentinfo">"
click at [431, 494] on div "< footer role = "contentinfo" > © < span id = "y" > </ span > SKL Bathroom Reno…" at bounding box center [795, 533] width 927 height 109
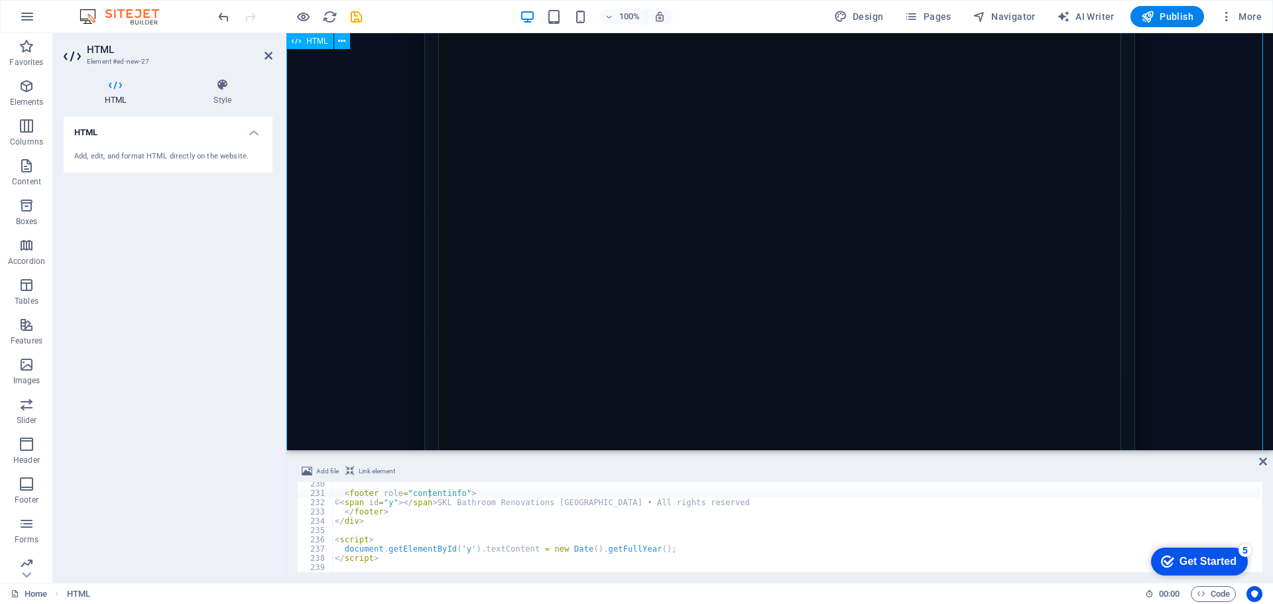
scroll to position [1392, 0]
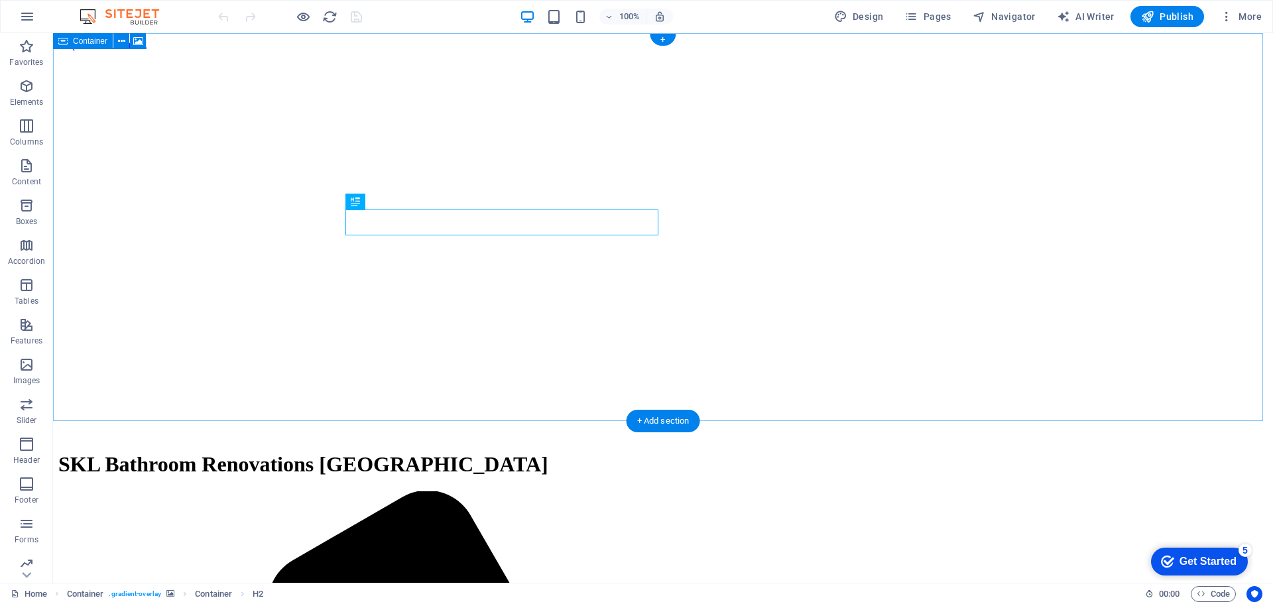
click at [739, 50] on figure at bounding box center [662, 50] width 1209 height 0
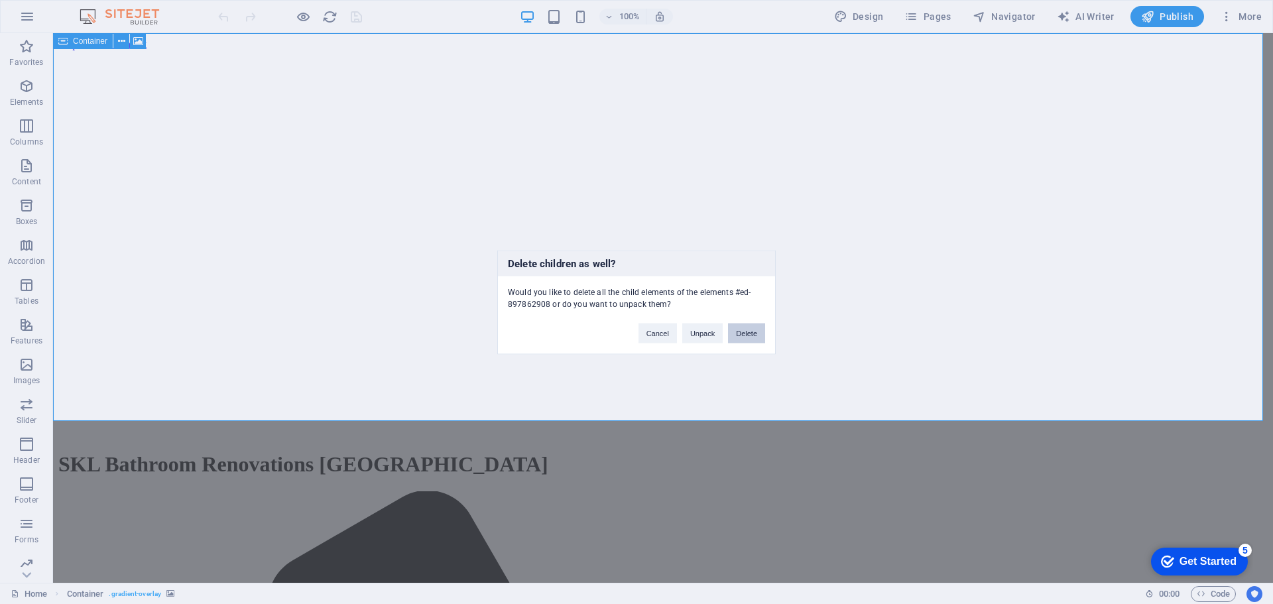
drag, startPoint x: 753, startPoint y: 333, endPoint x: 701, endPoint y: 300, distance: 62.0
click at [753, 333] on button "Delete" at bounding box center [746, 333] width 37 height 20
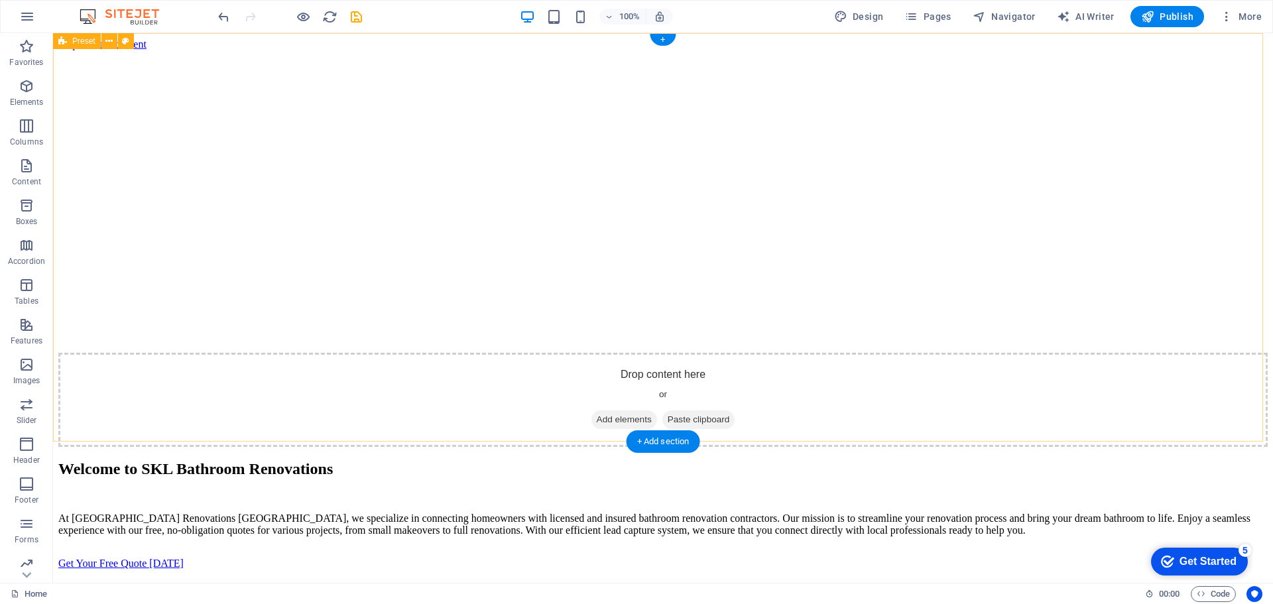
click at [1037, 293] on div "Drop content here or Add elements Paste clipboard Welcome to SKL Bathroom Renov…" at bounding box center [662, 309] width 1209 height 519
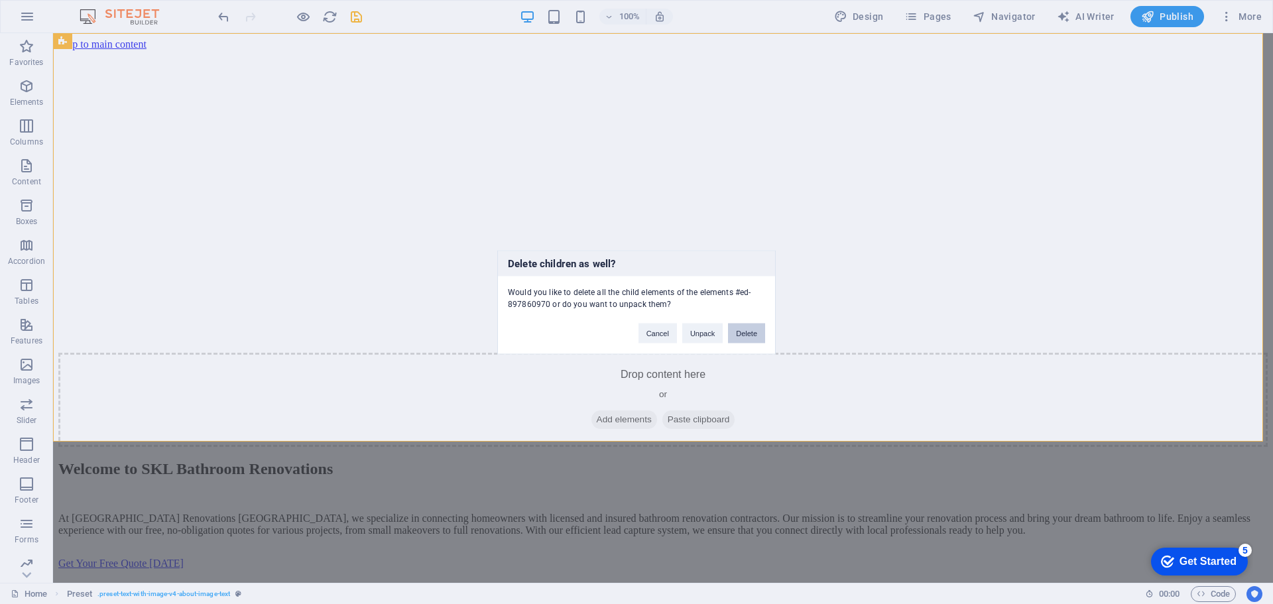
click at [750, 329] on button "Delete" at bounding box center [746, 333] width 37 height 20
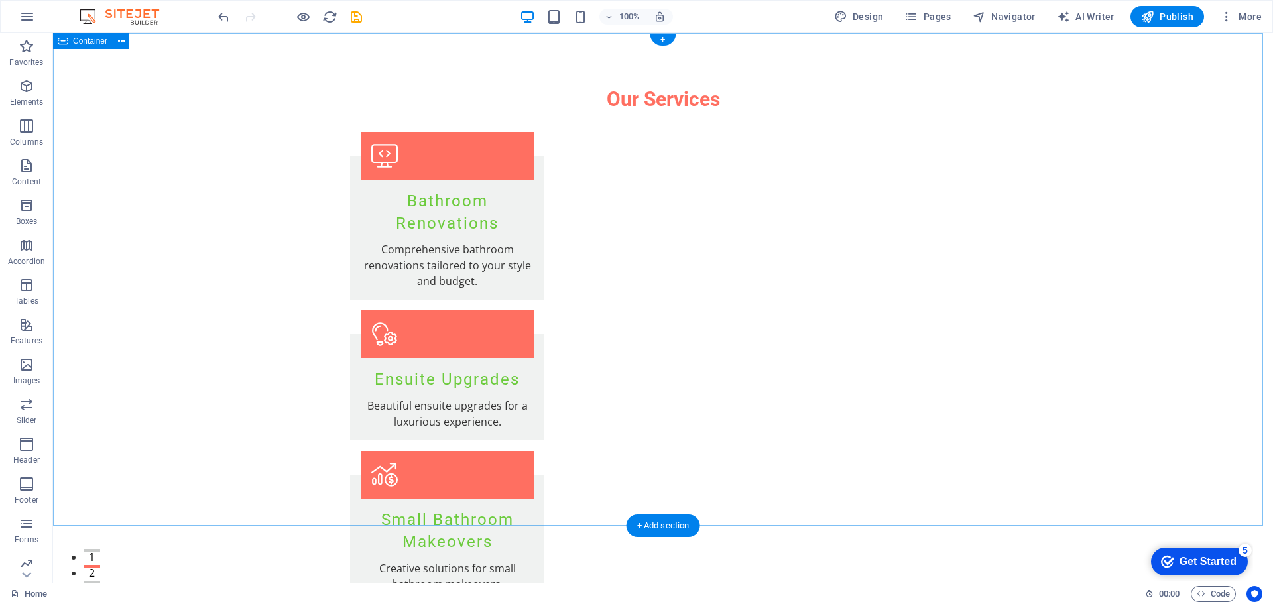
click at [1079, 308] on div "Our Services Bathroom Renovations Comprehensive bathroom renovations tailored t…" at bounding box center [663, 585] width 1220 height 1104
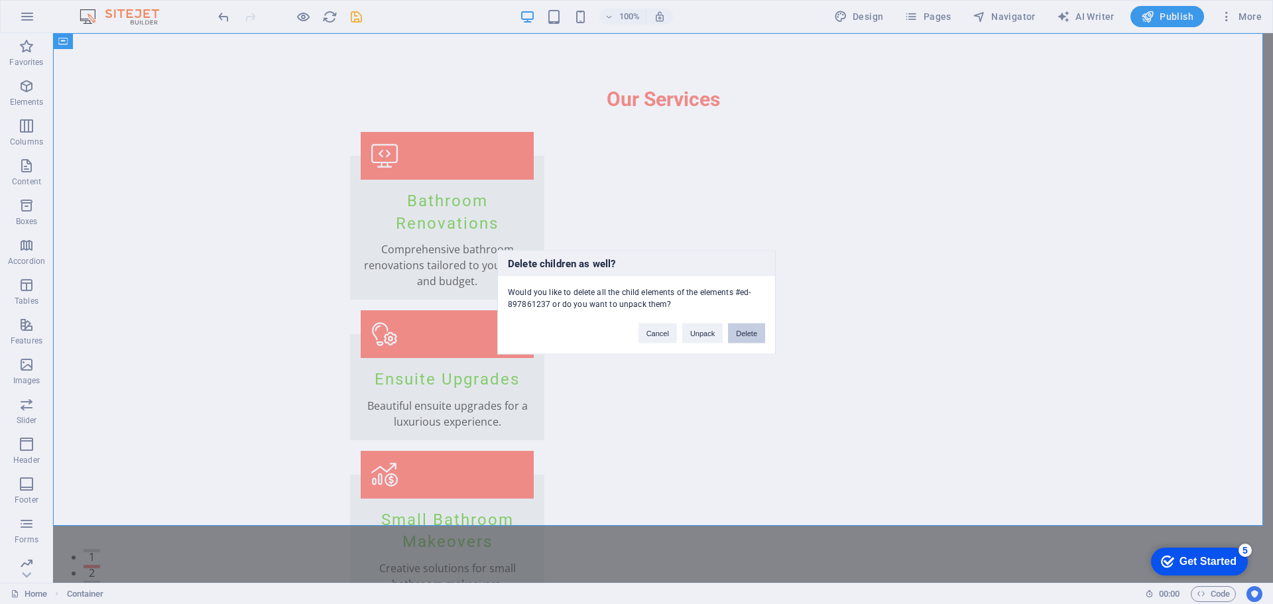
click at [753, 335] on button "Delete" at bounding box center [746, 333] width 37 height 20
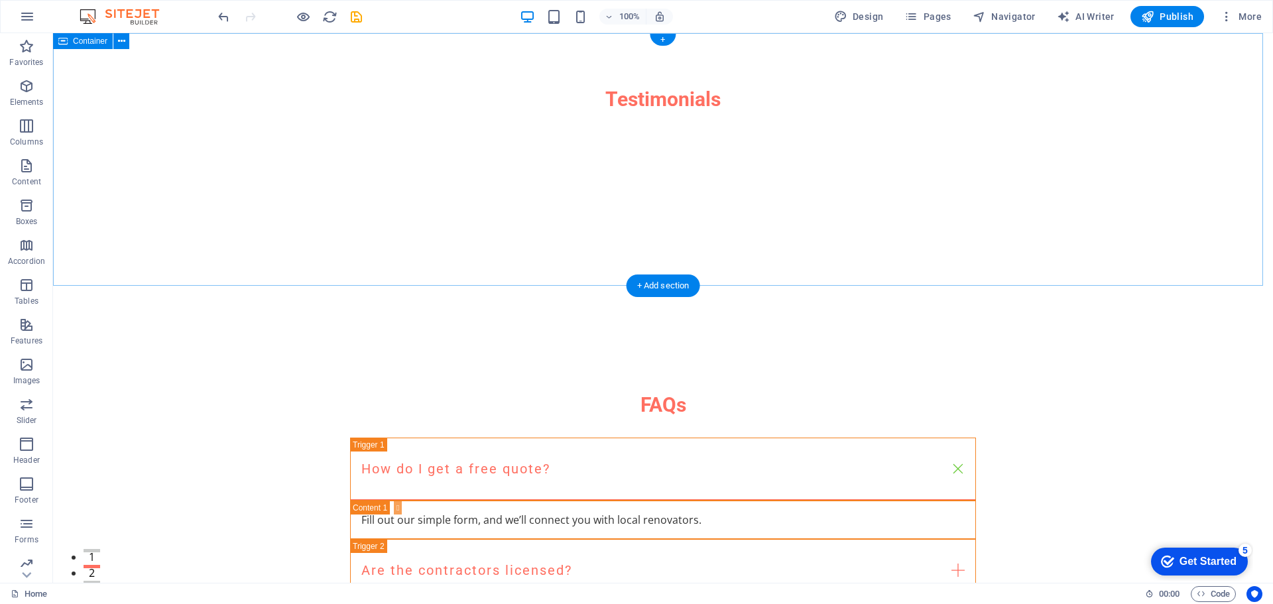
click at [1072, 247] on div "Testimonials Fast, reliable, and very professional. Couldn't be happier! What O…" at bounding box center [663, 186] width 1220 height 306
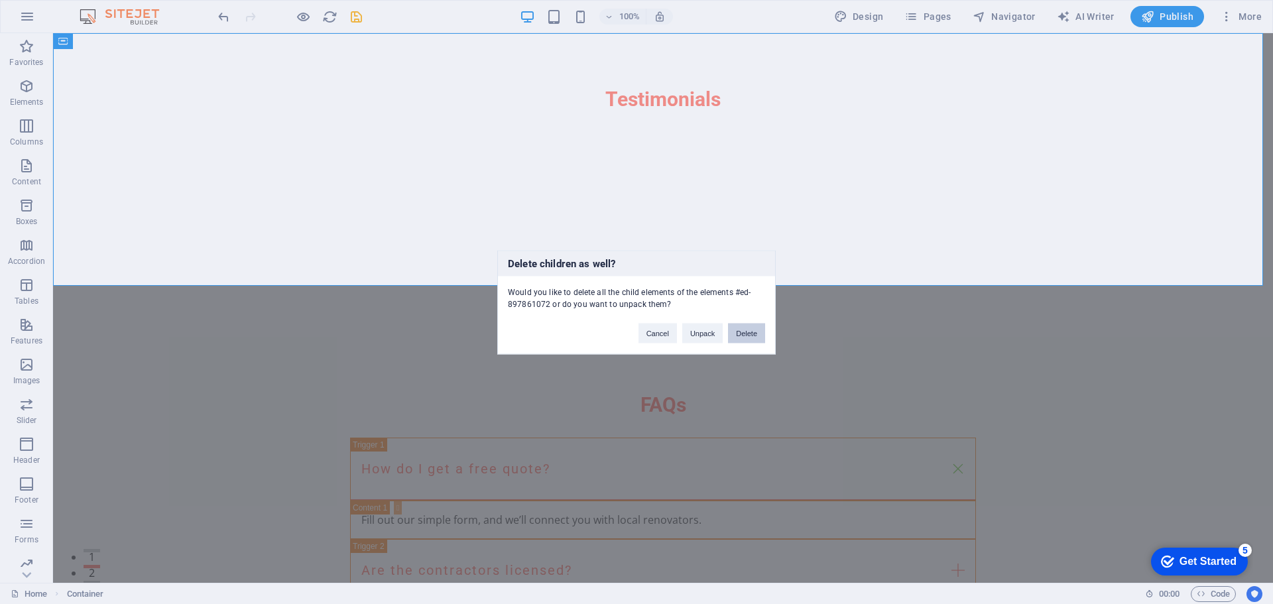
click at [748, 339] on button "Delete" at bounding box center [746, 333] width 37 height 20
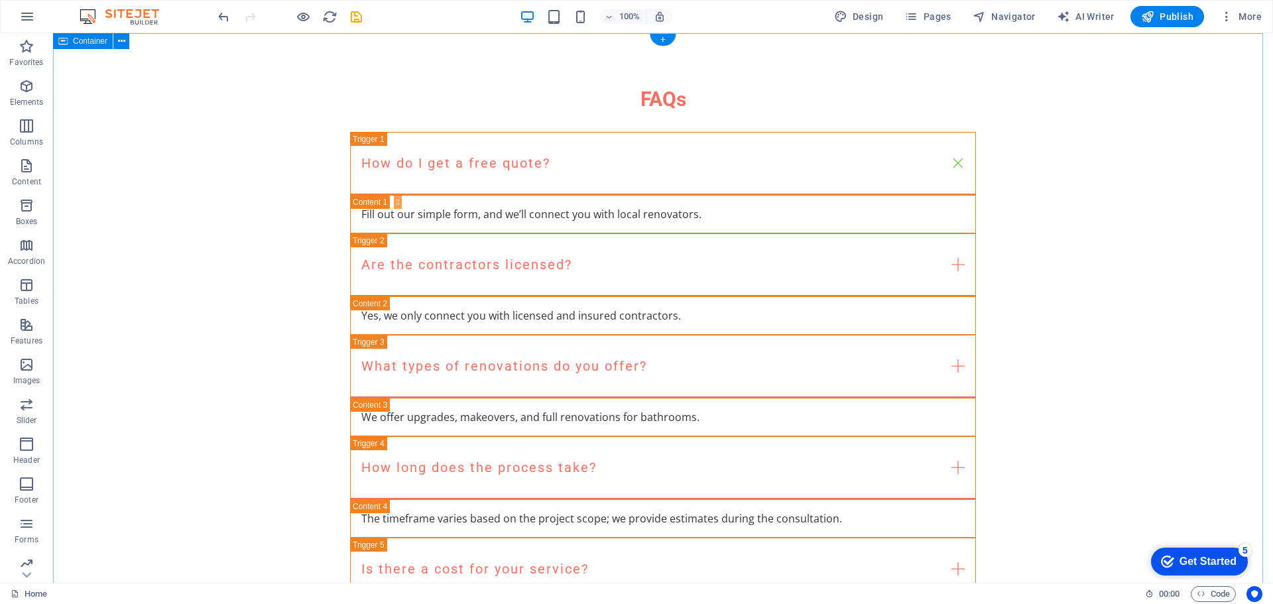
click at [1040, 268] on div "FAQs How do I get a free quote? Fill out our simple form, and we’ll connect you…" at bounding box center [663, 413] width 1220 height 760
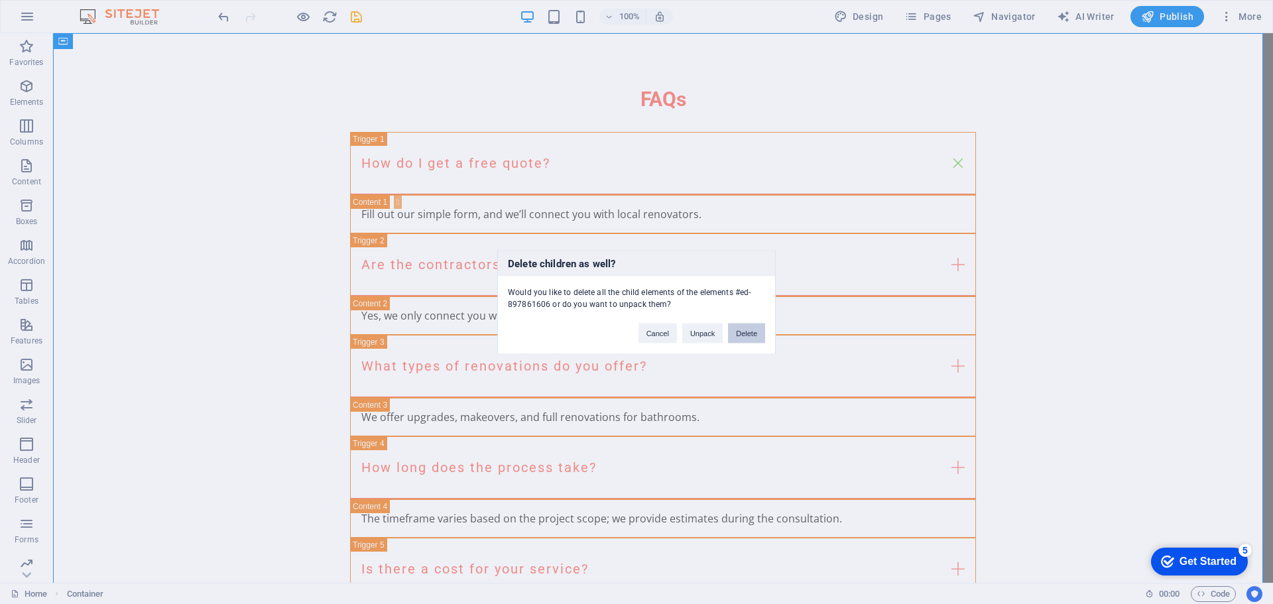
click at [748, 335] on button "Delete" at bounding box center [746, 333] width 37 height 20
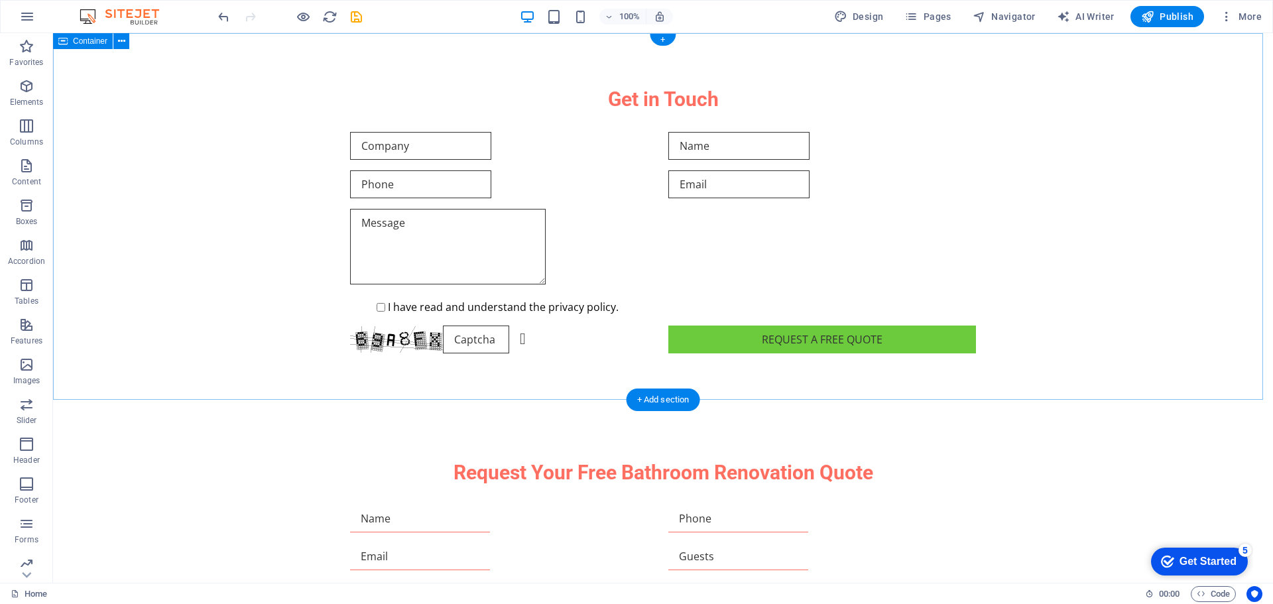
click at [1094, 317] on div "Get in Touch I have read and understand the privacy policy. Unreadable? Load ne…" at bounding box center [663, 219] width 1220 height 373
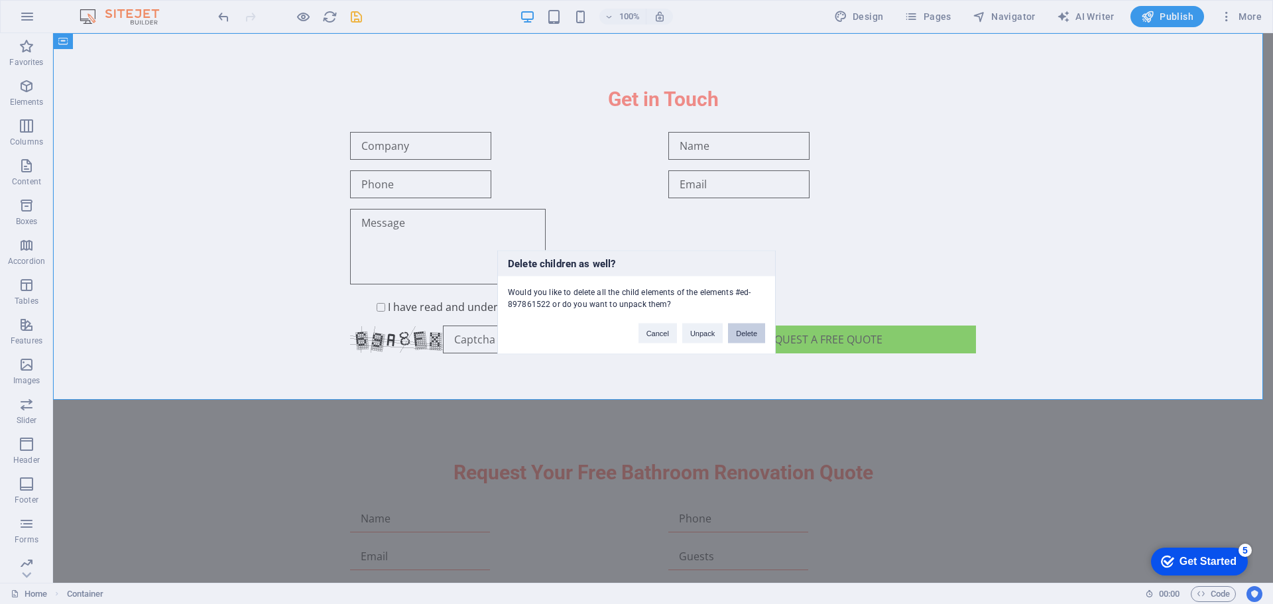
click at [742, 336] on button "Delete" at bounding box center [746, 333] width 37 height 20
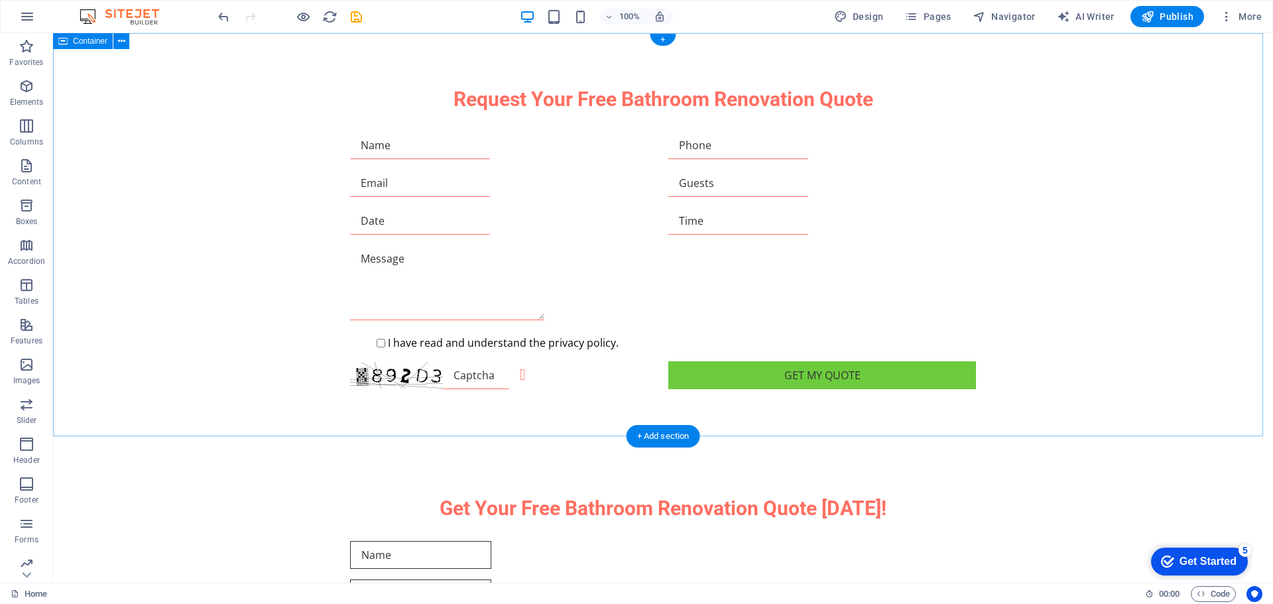
click at [1027, 343] on div "Request Your Free Bathroom Renovation Quote I have read and understand the priv…" at bounding box center [663, 237] width 1220 height 409
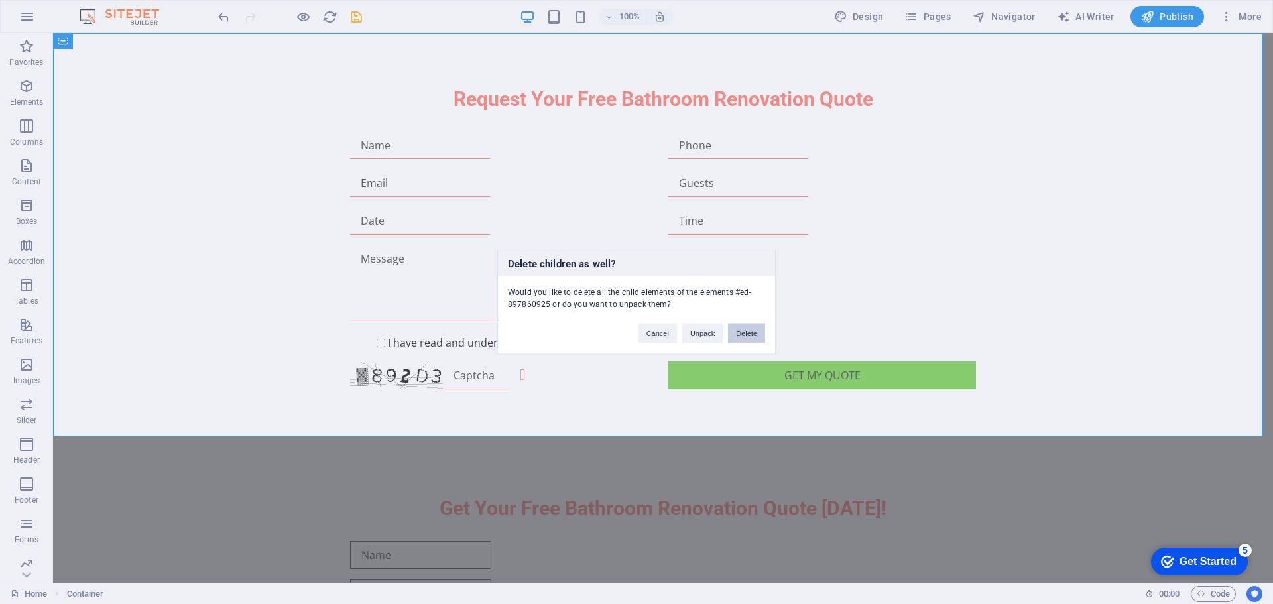
click at [756, 331] on button "Delete" at bounding box center [746, 333] width 37 height 20
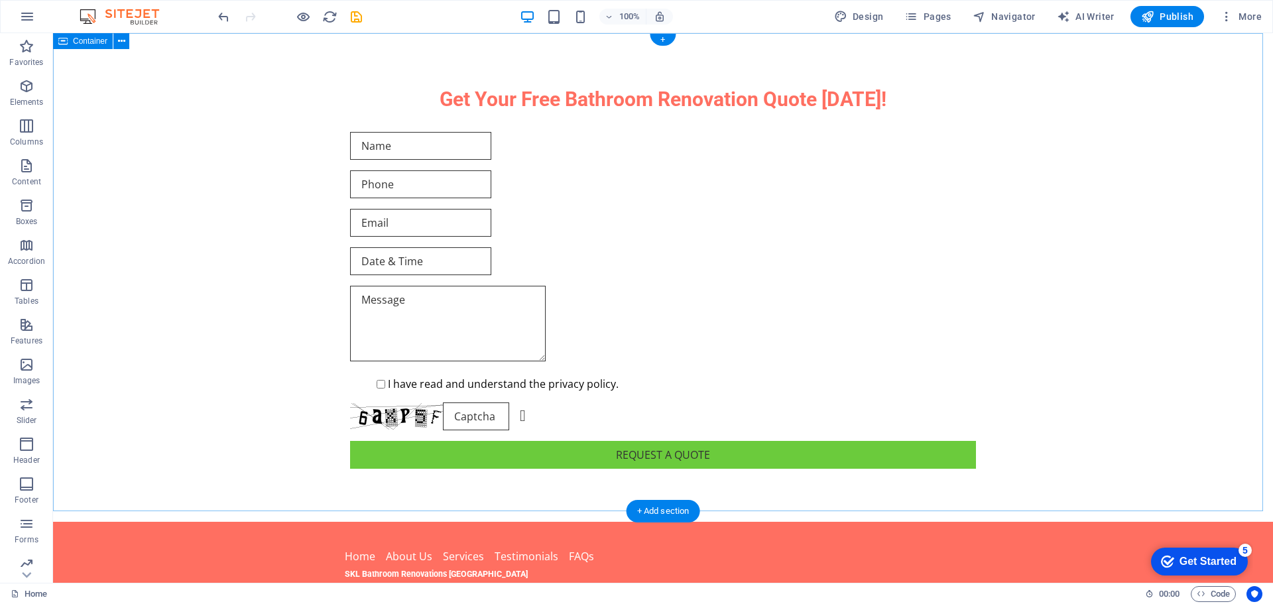
click at [1057, 316] on div "Get Your Free Bathroom Renovation Quote [DATE]! I have read and understand the …" at bounding box center [663, 277] width 1220 height 489
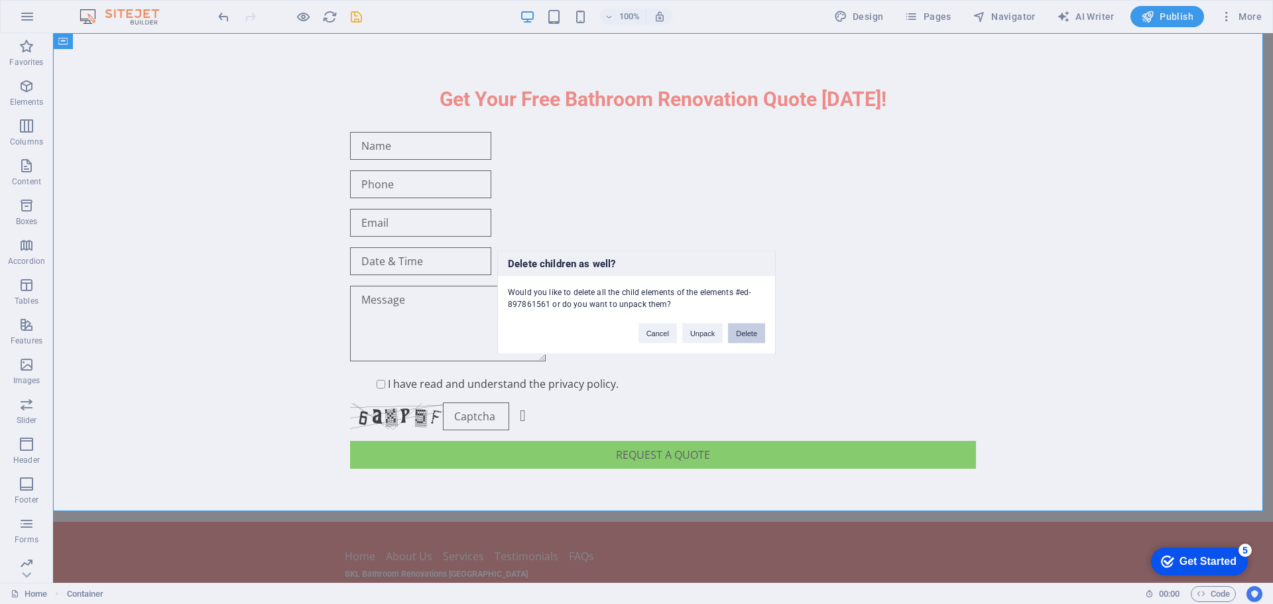
click at [737, 332] on button "Delete" at bounding box center [746, 333] width 37 height 20
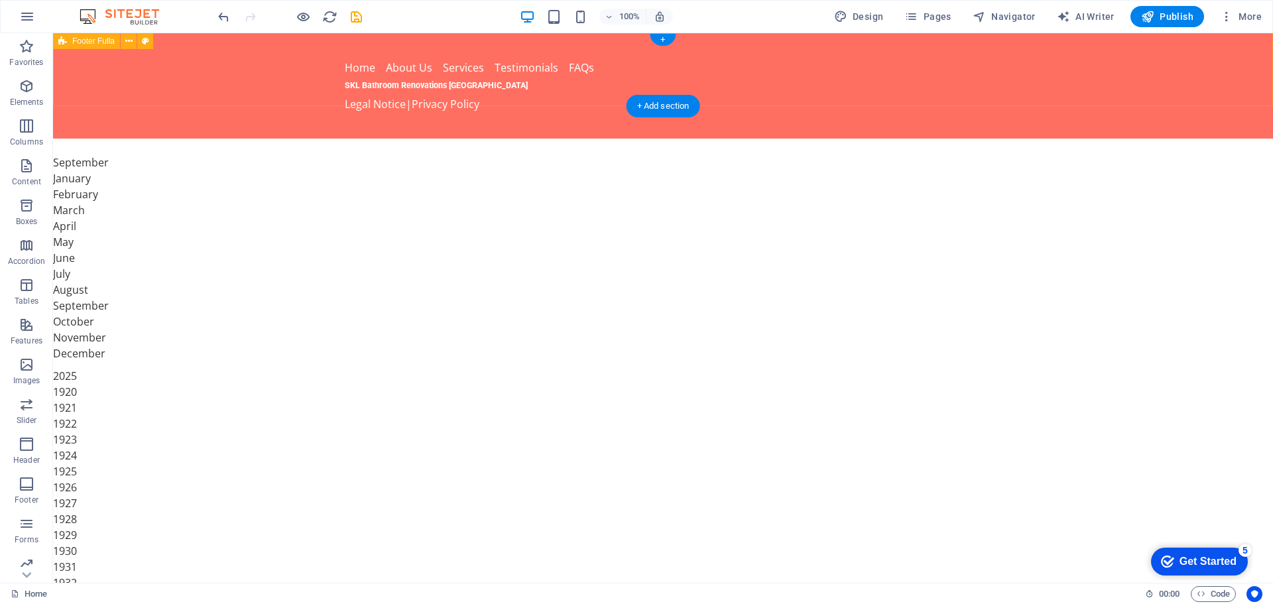
click at [985, 76] on div "Home About Us Services Testimonials FAQs SKL Bathroom Renovations [GEOGRAPHIC_D…" at bounding box center [663, 85] width 1220 height 105
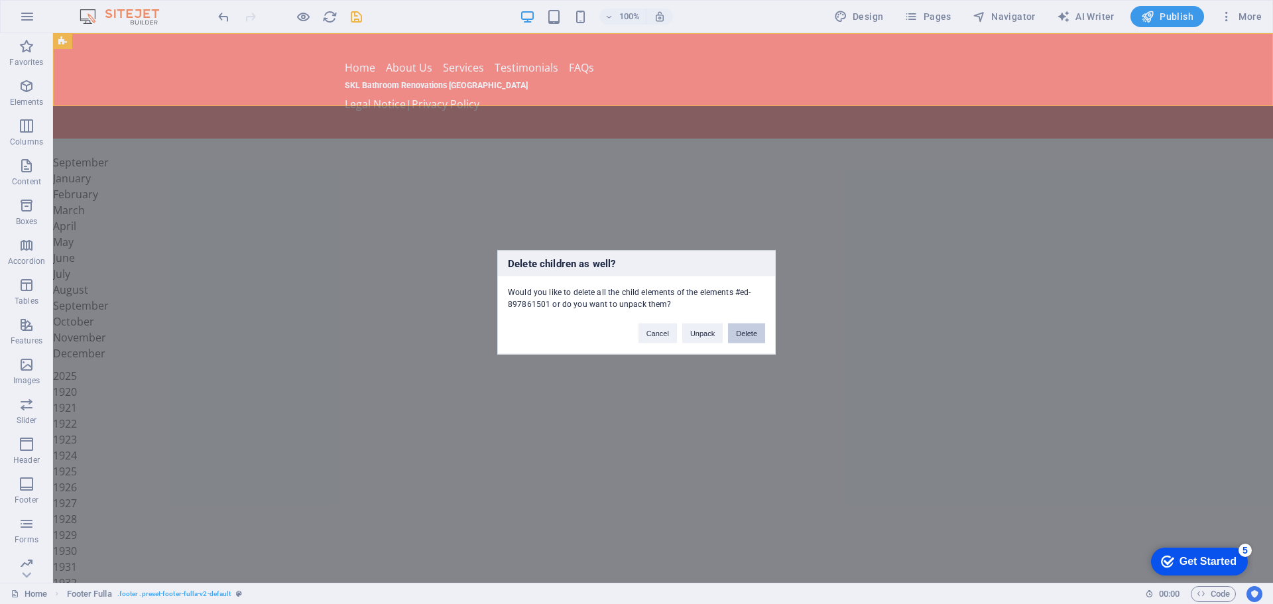
click at [734, 333] on button "Delete" at bounding box center [746, 333] width 37 height 20
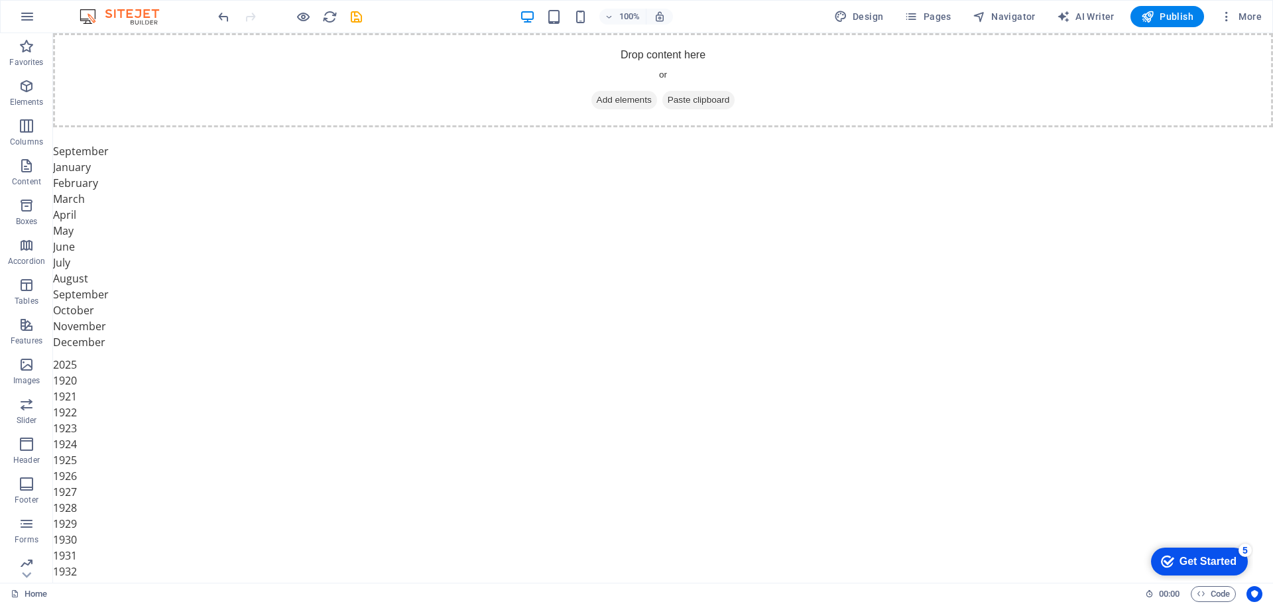
click at [19, 99] on p "Elements" at bounding box center [27, 102] width 34 height 11
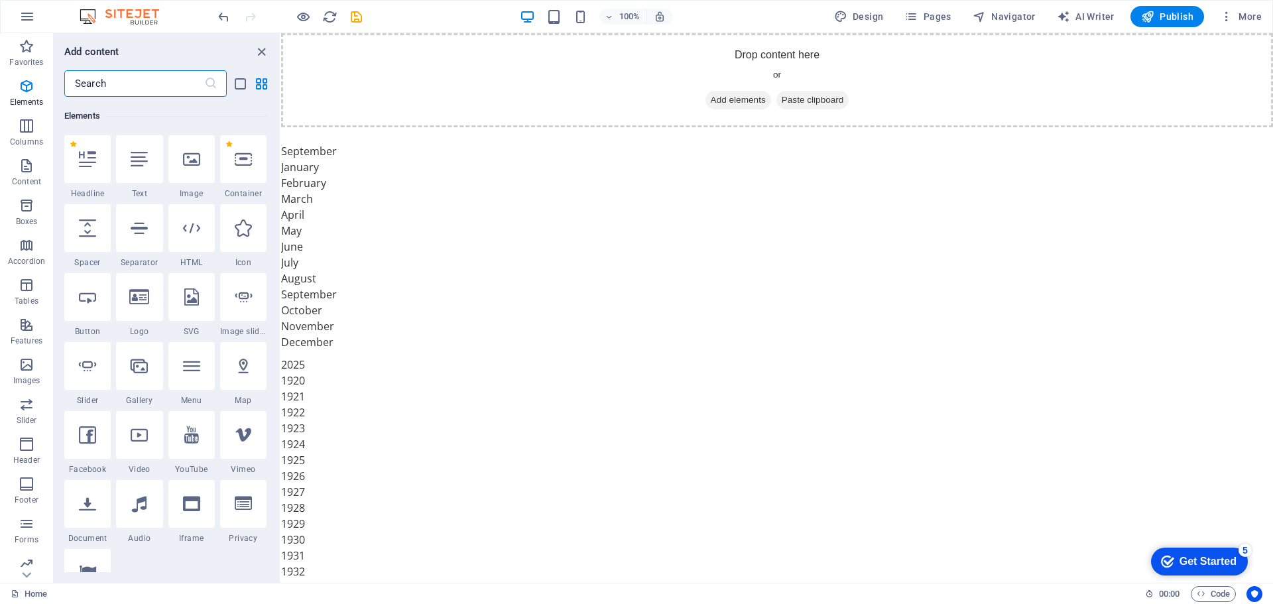
scroll to position [141, 0]
click at [180, 231] on div at bounding box center [191, 227] width 46 height 48
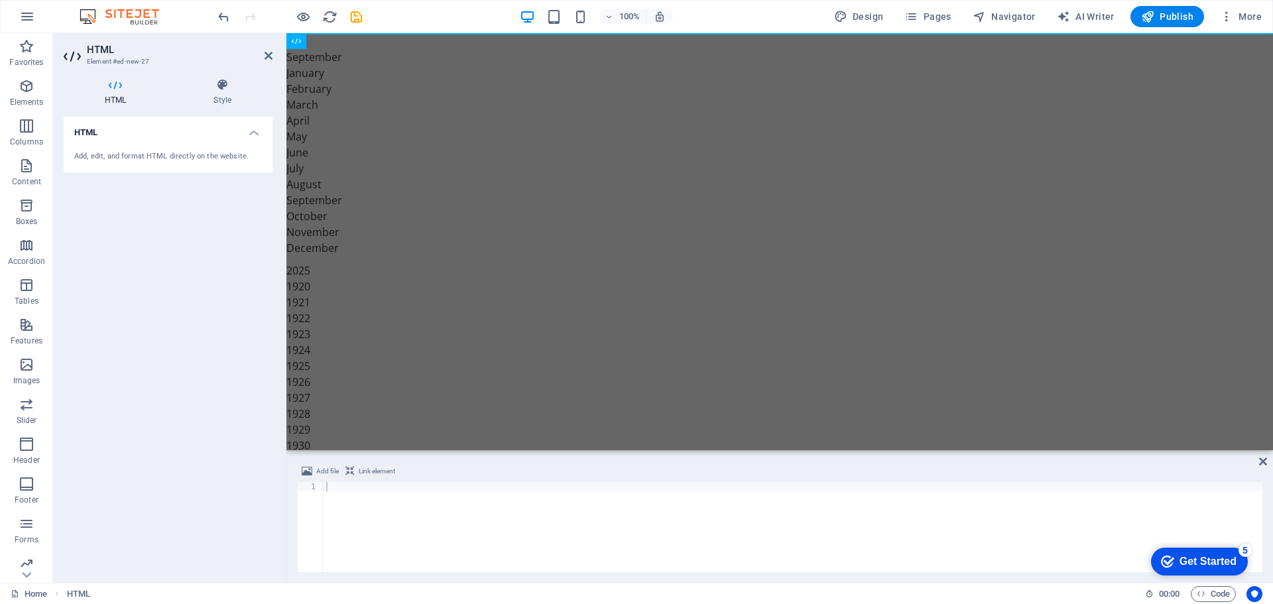
click at [331, 488] on div at bounding box center [792, 536] width 939 height 109
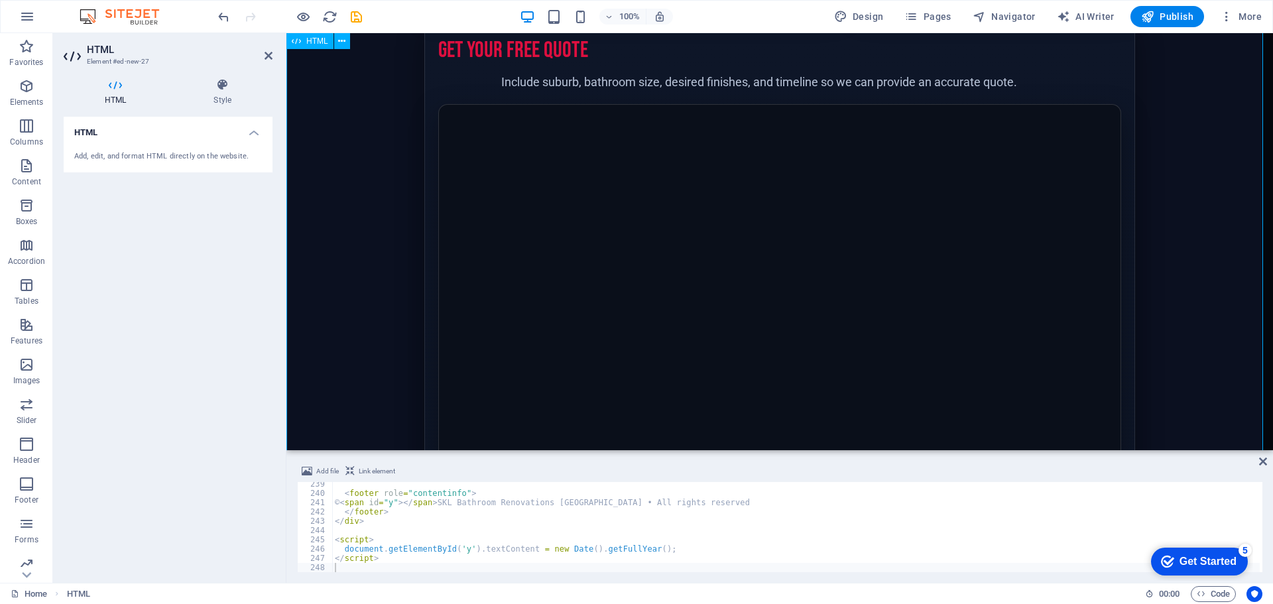
scroll to position [663, 0]
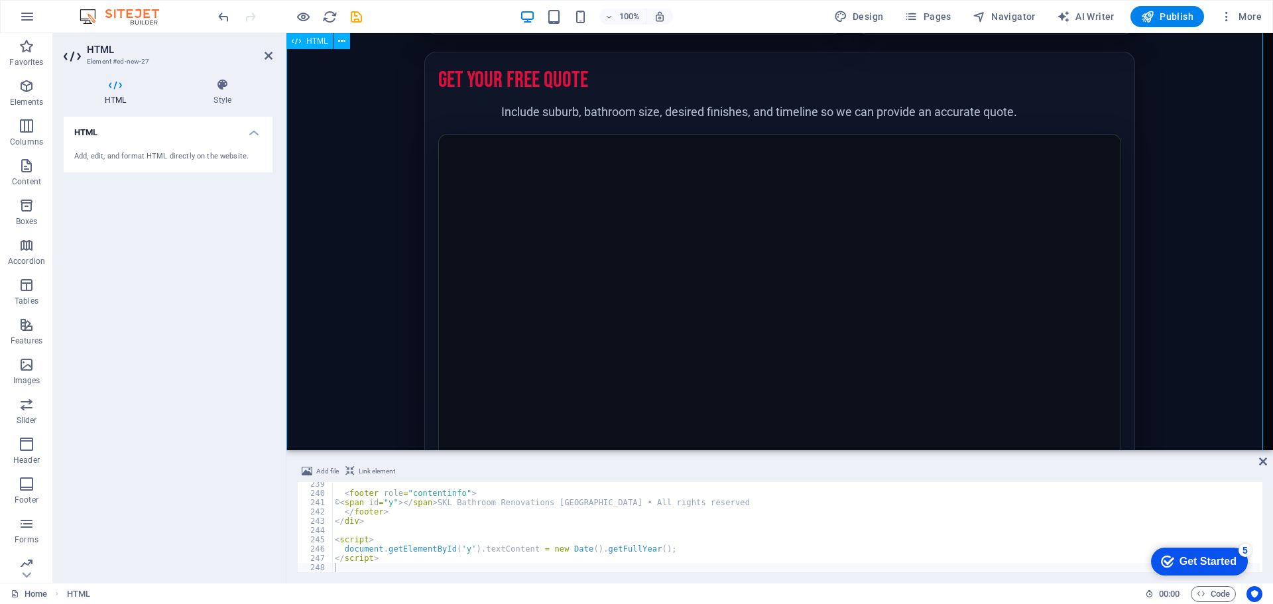
click at [593, 213] on div "[GEOGRAPHIC_DATA] • Exclusive, Phone/SMS-Verified Free Bathroom Renovation Quot…" at bounding box center [779, 536] width 986 height 2333
click at [1161, 15] on span "Publish" at bounding box center [1167, 16] width 52 height 13
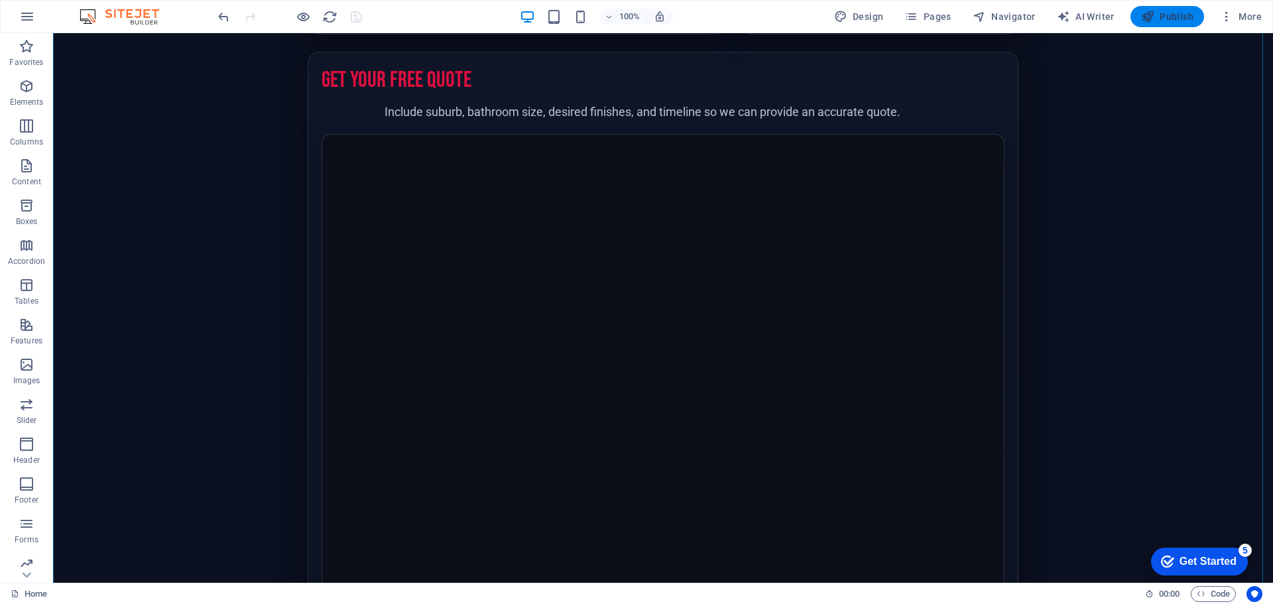
click at [1167, 15] on span "Publish" at bounding box center [1167, 16] width 52 height 13
